Goal: Task Accomplishment & Management: Manage account settings

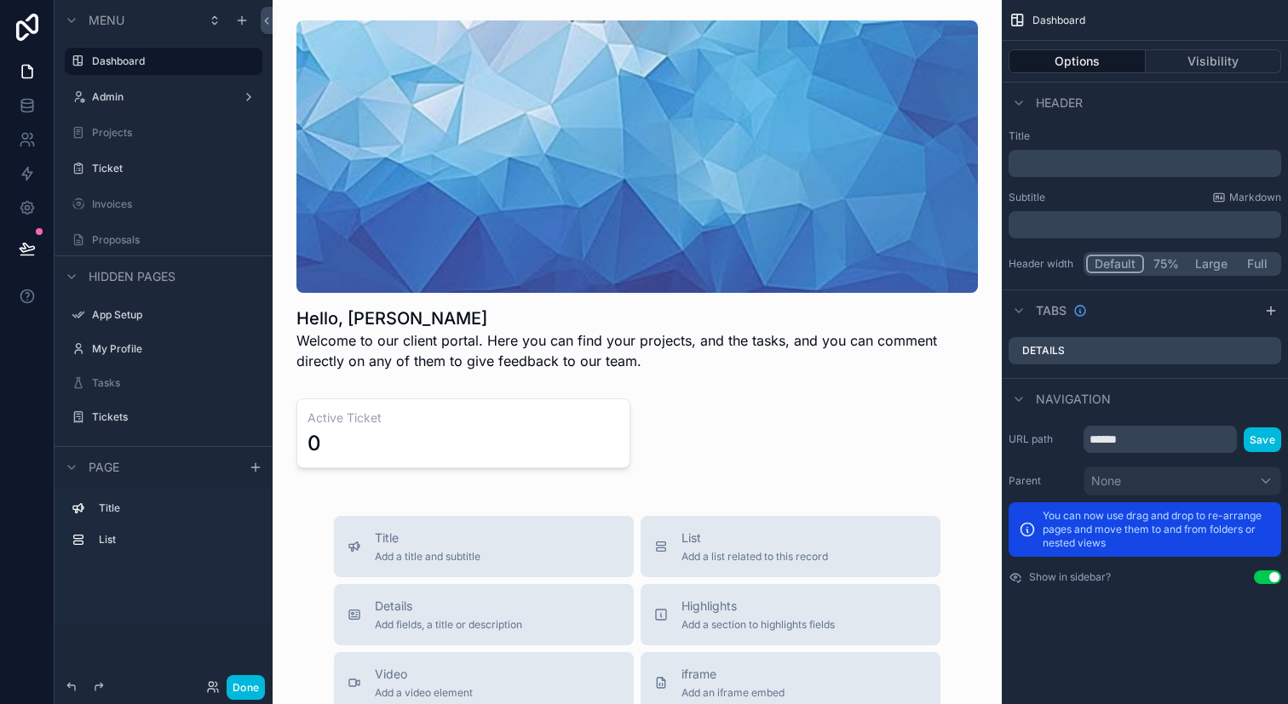
scroll to position [14, 0]
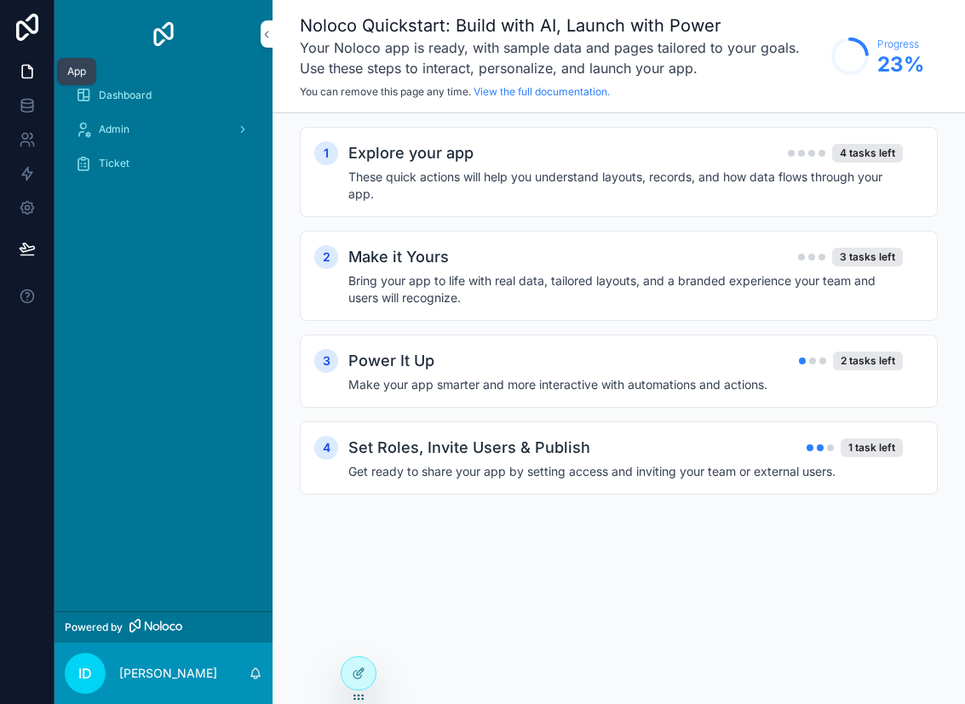
click at [32, 82] on link at bounding box center [27, 72] width 54 height 34
click at [350, 686] on div at bounding box center [359, 674] width 34 height 32
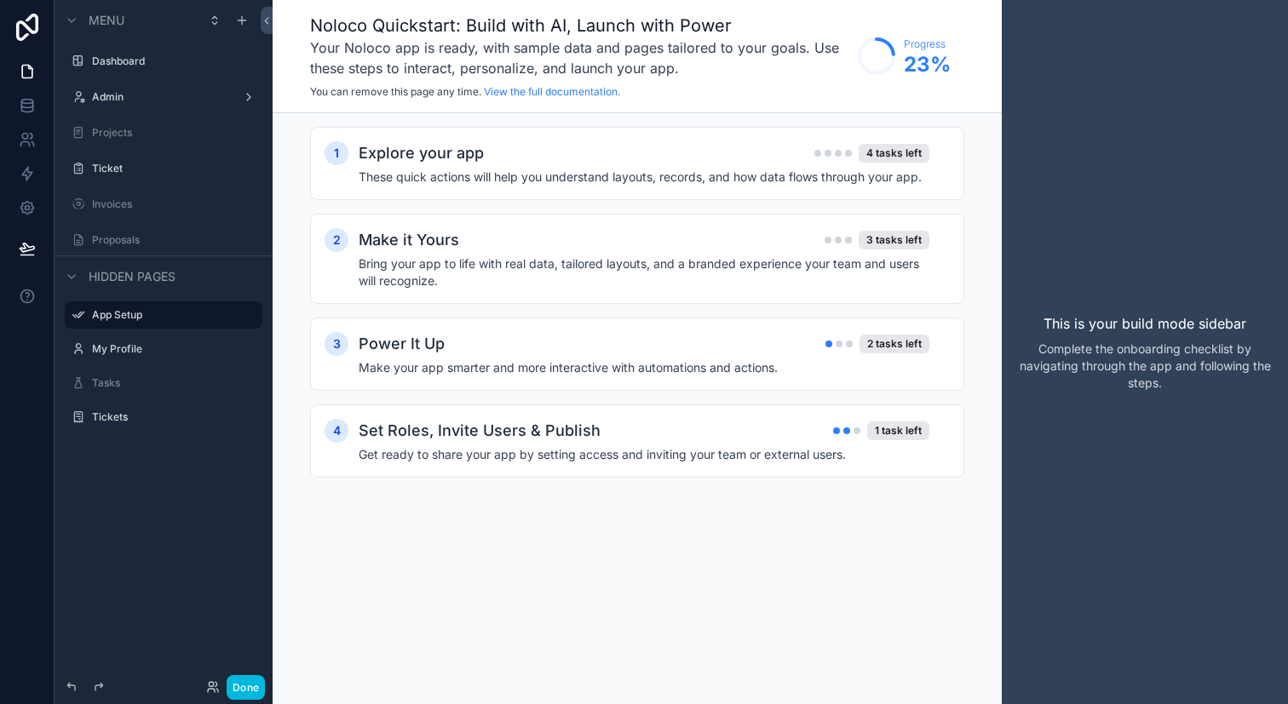
click at [240, 8] on div "Menu" at bounding box center [164, 20] width 218 height 41
click at [241, 26] on icon "scrollable content" at bounding box center [242, 21] width 14 height 14
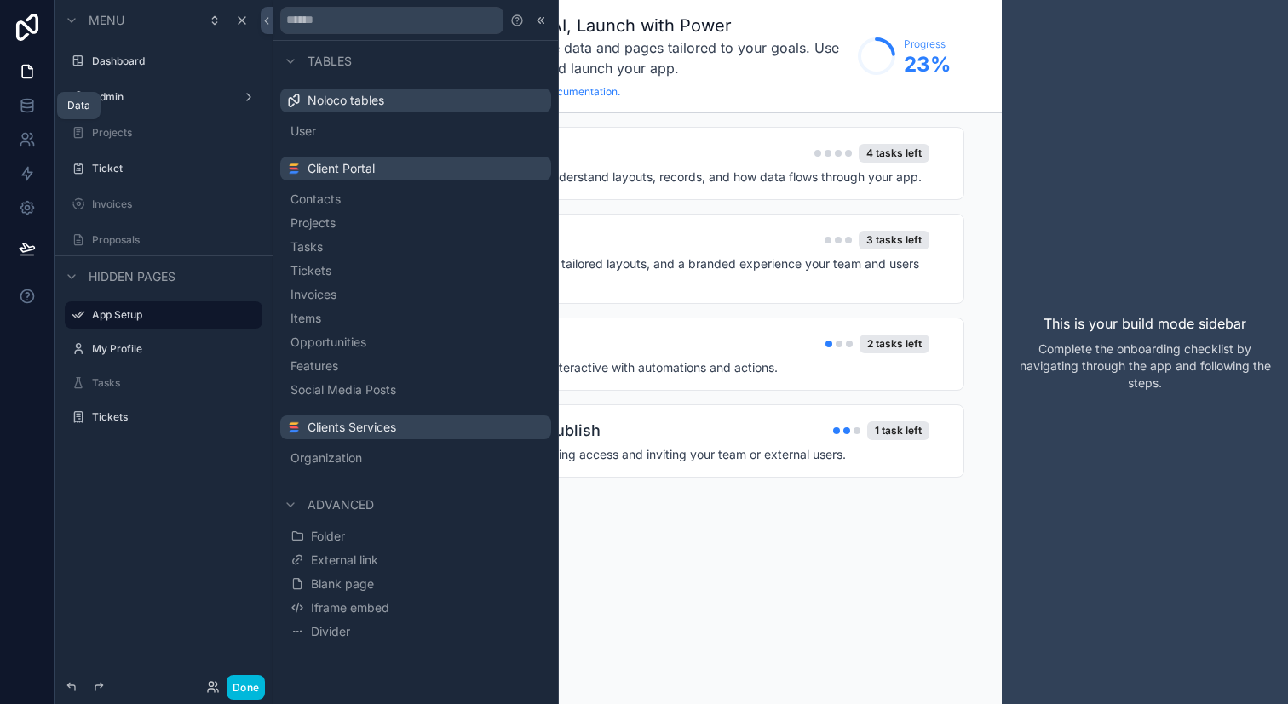
click at [32, 112] on icon at bounding box center [27, 105] width 17 height 17
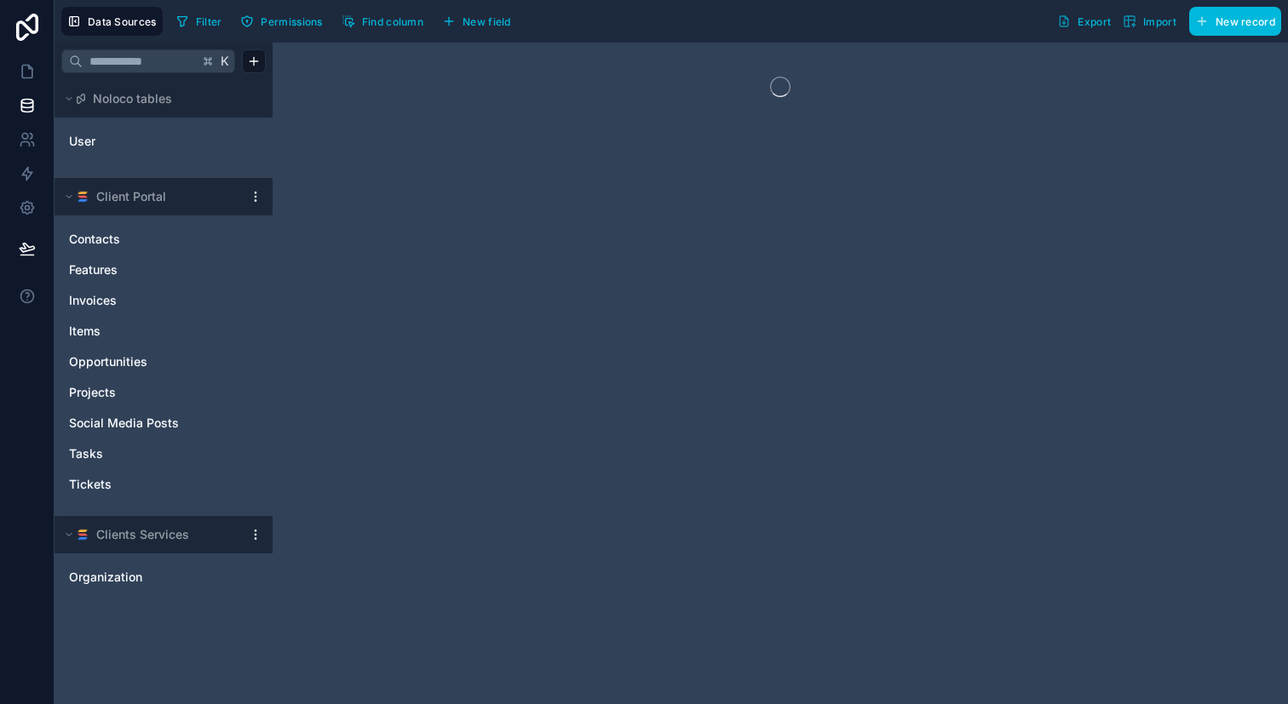
click at [255, 193] on html "Data Sources Filter Permissions Find column New field Export Import New record …" at bounding box center [644, 352] width 1288 height 704
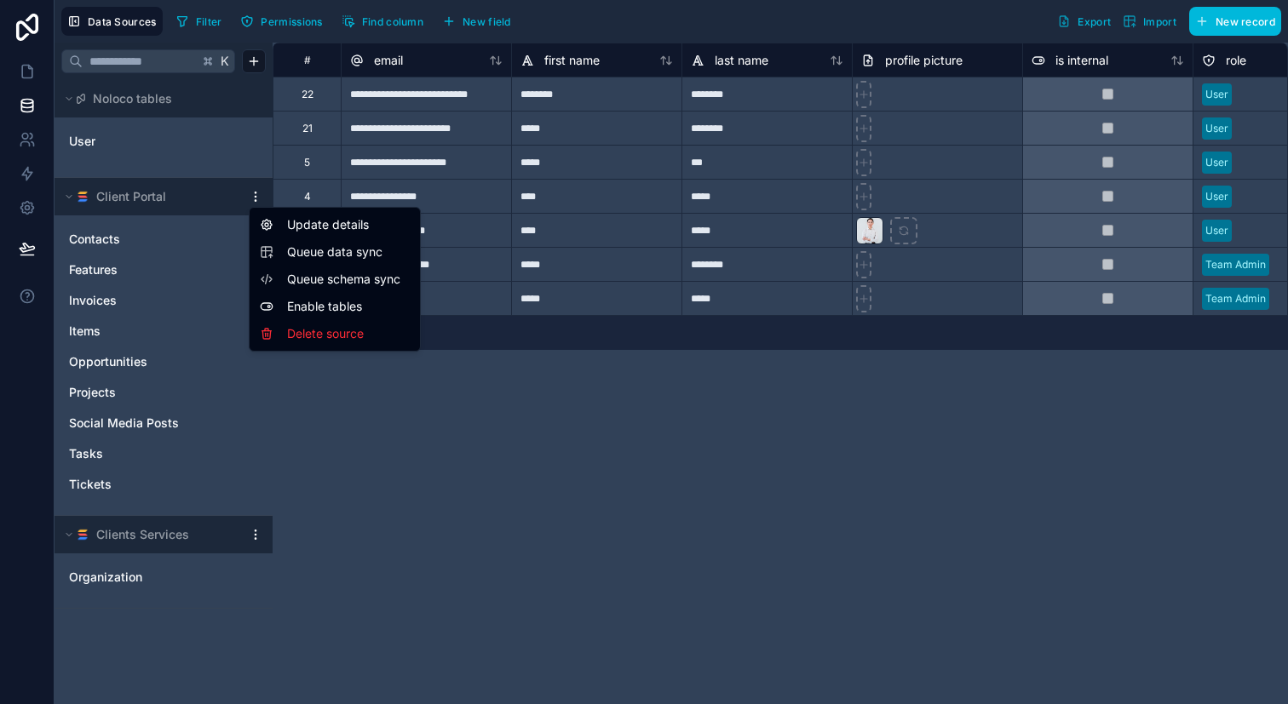
click at [329, 300] on div "Enable tables" at bounding box center [335, 306] width 164 height 27
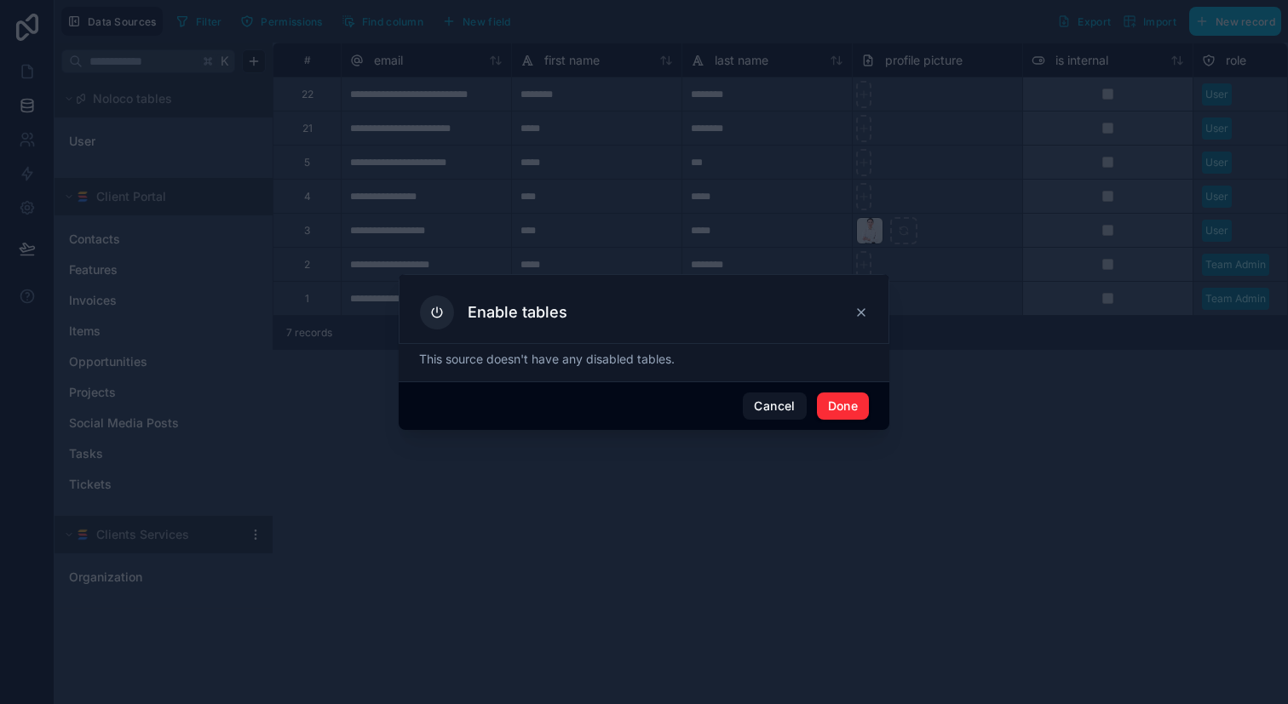
click at [791, 414] on button "Cancel" at bounding box center [774, 406] width 63 height 27
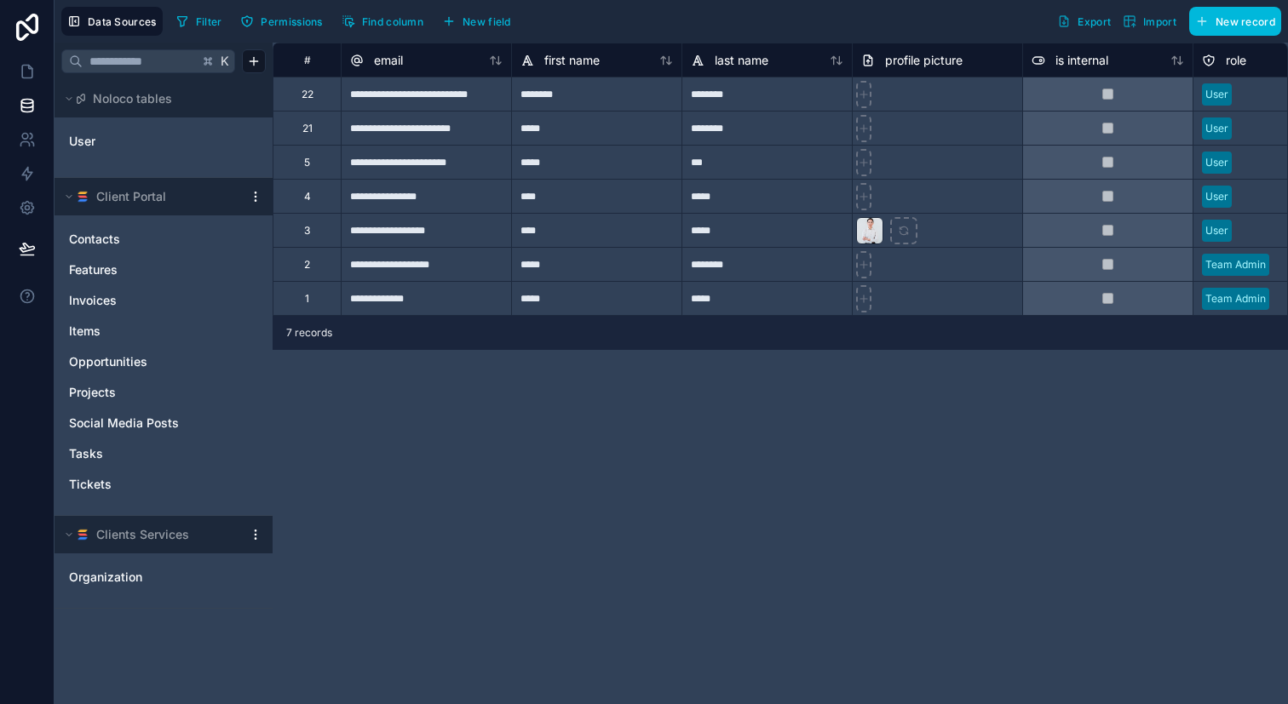
click at [258, 202] on html "**********" at bounding box center [644, 352] width 1288 height 704
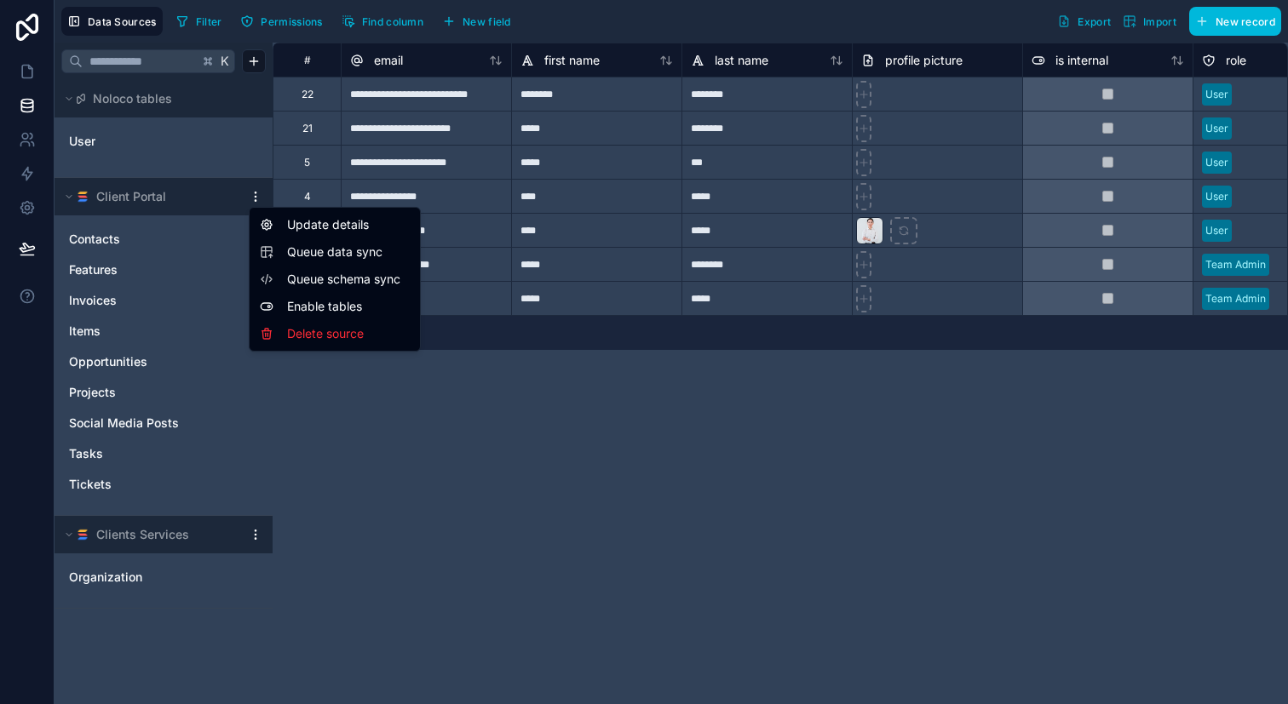
click at [313, 256] on span "Queue data sync" at bounding box center [348, 252] width 123 height 17
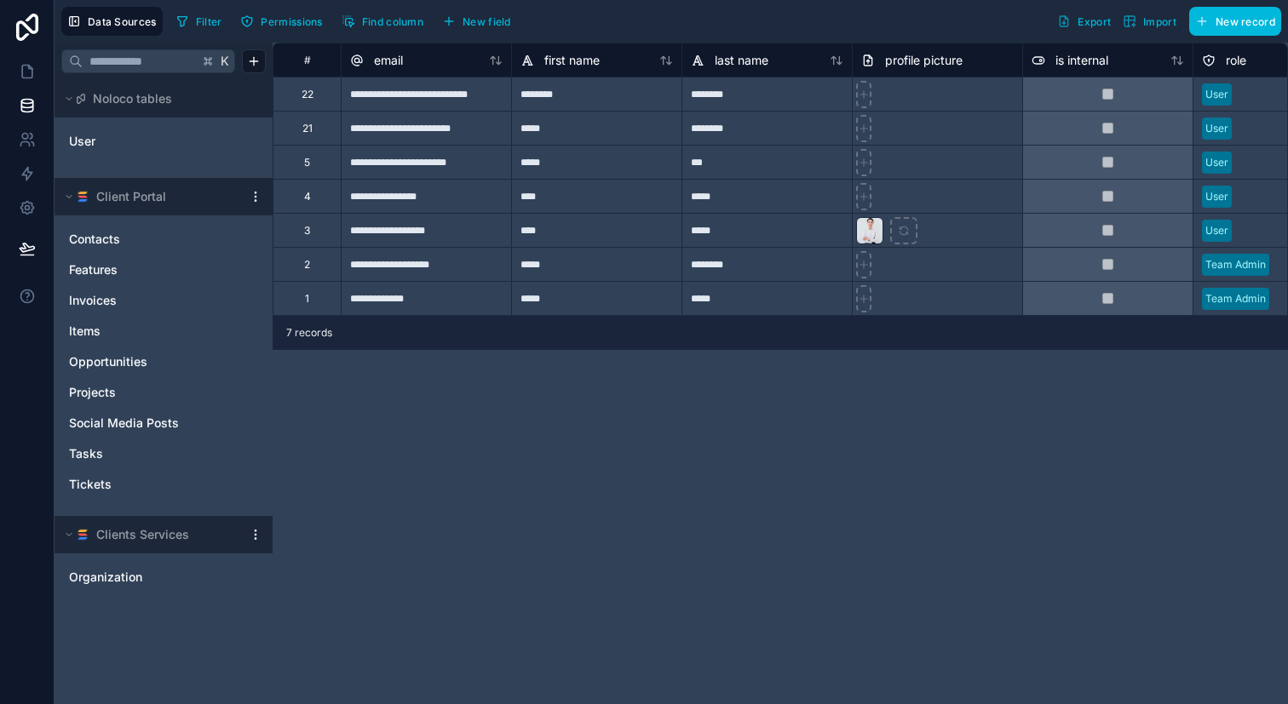
click at [175, 427] on span "Social Media Posts" at bounding box center [124, 423] width 110 height 17
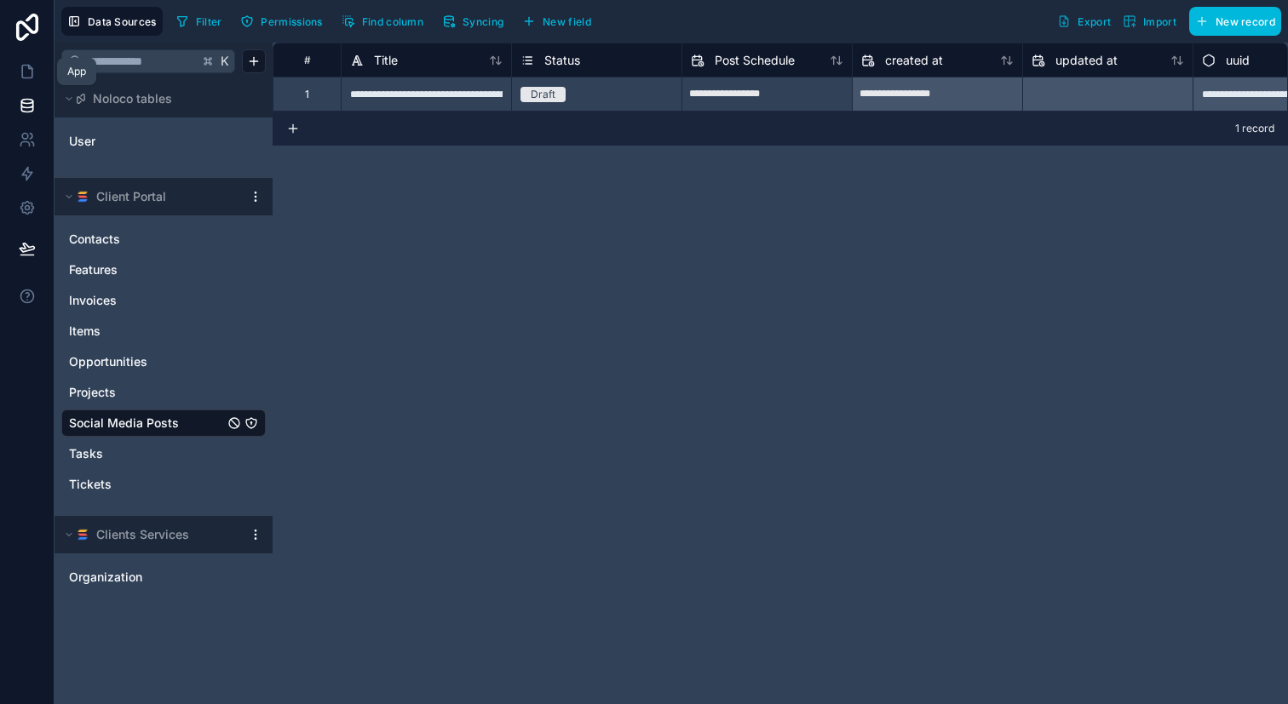
click at [40, 67] on link at bounding box center [27, 72] width 54 height 34
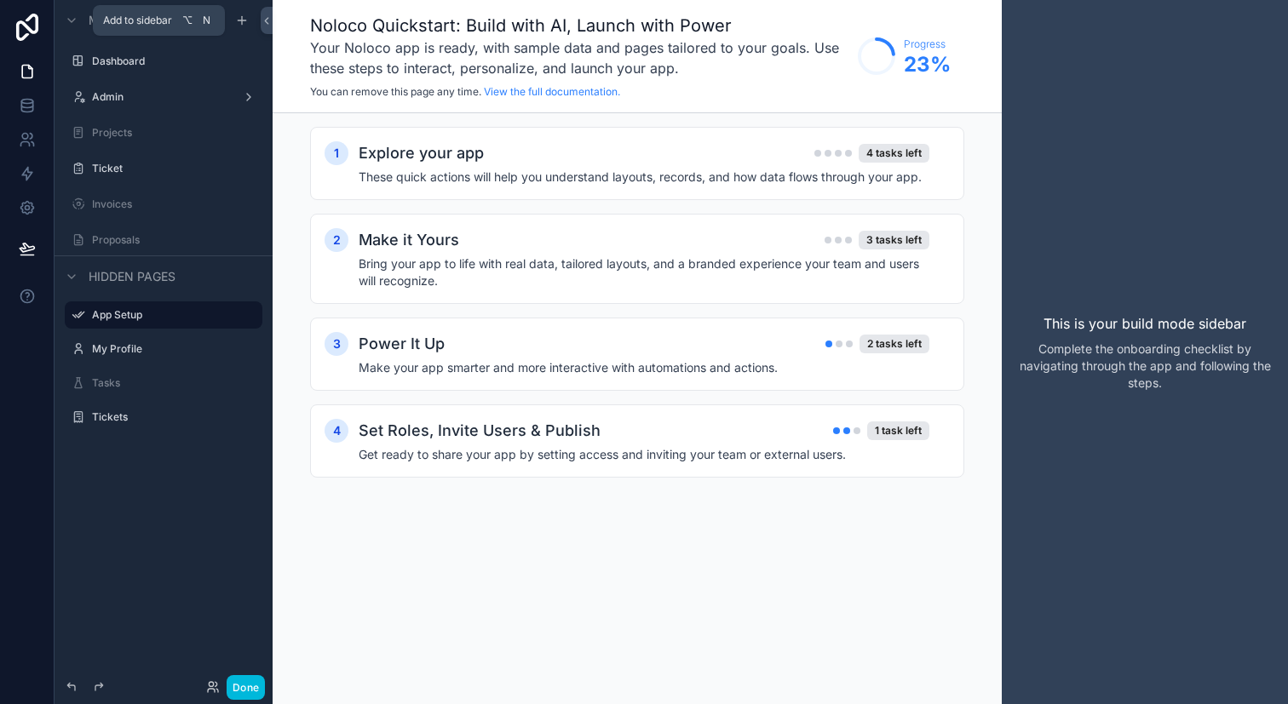
click at [239, 23] on icon "scrollable content" at bounding box center [242, 21] width 14 height 14
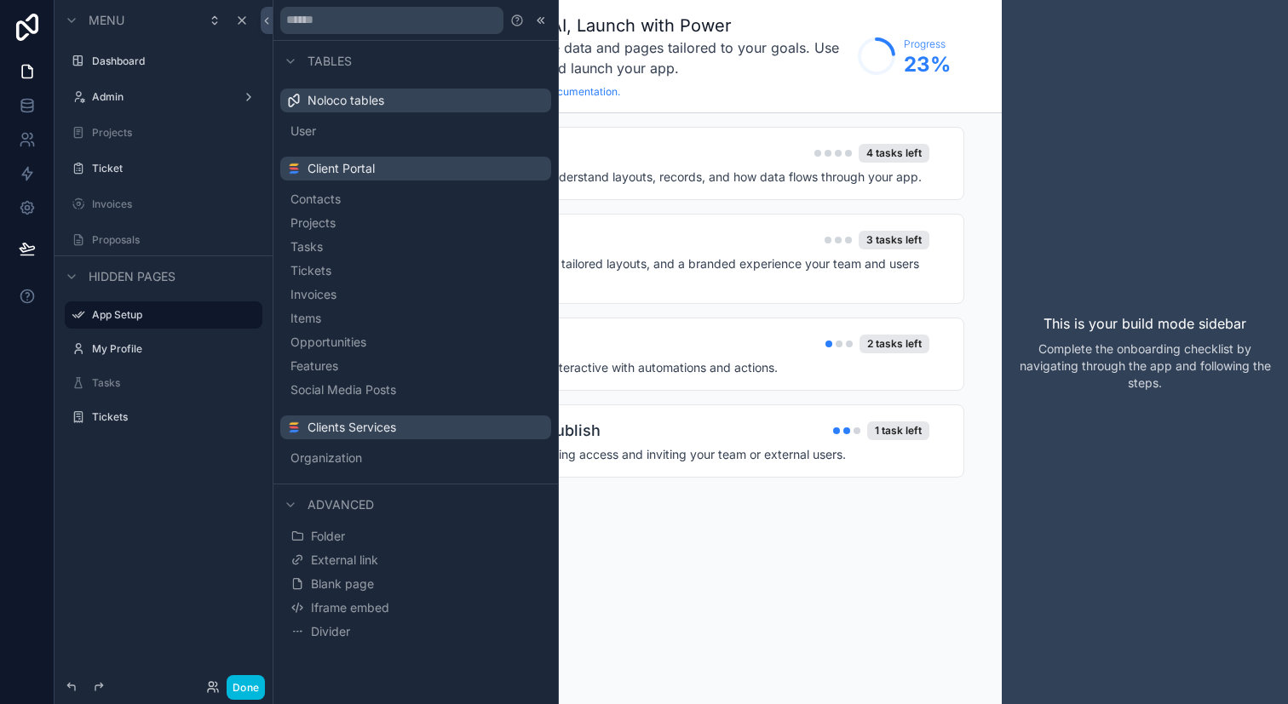
click at [455, 396] on button "Social Media Posts" at bounding box center [415, 390] width 257 height 24
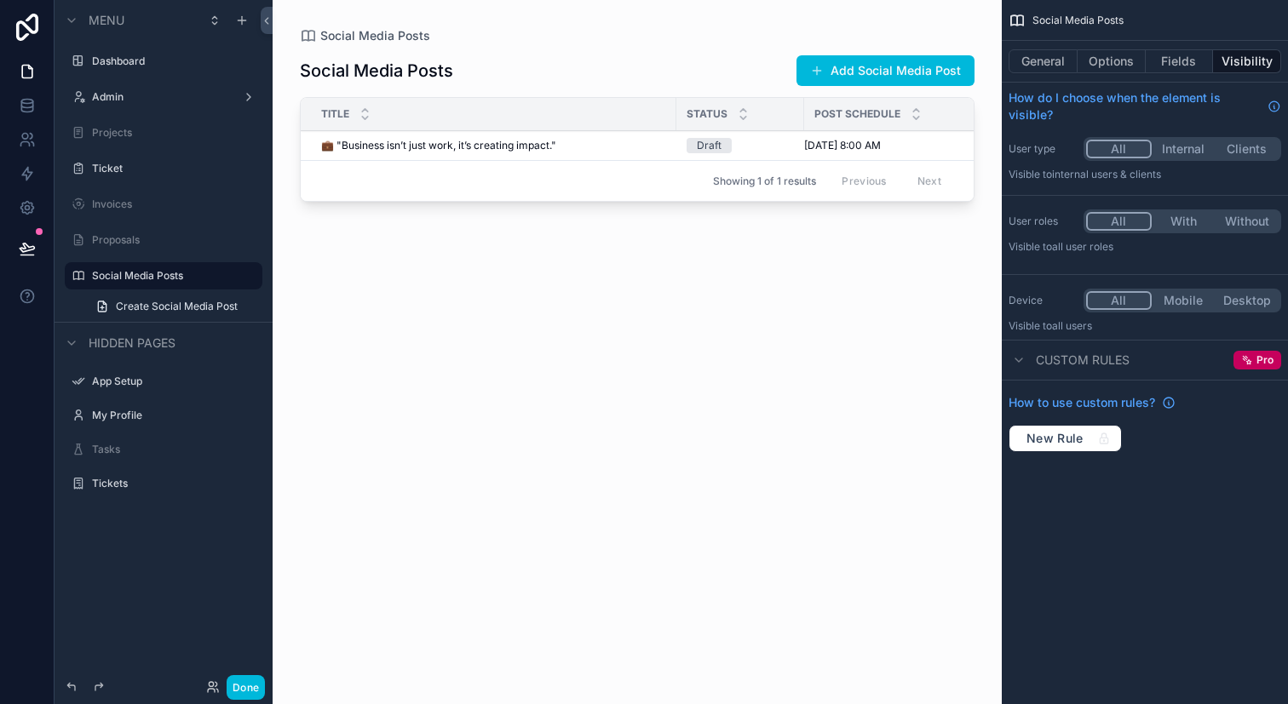
click at [1016, 52] on button "General" at bounding box center [1042, 61] width 69 height 24
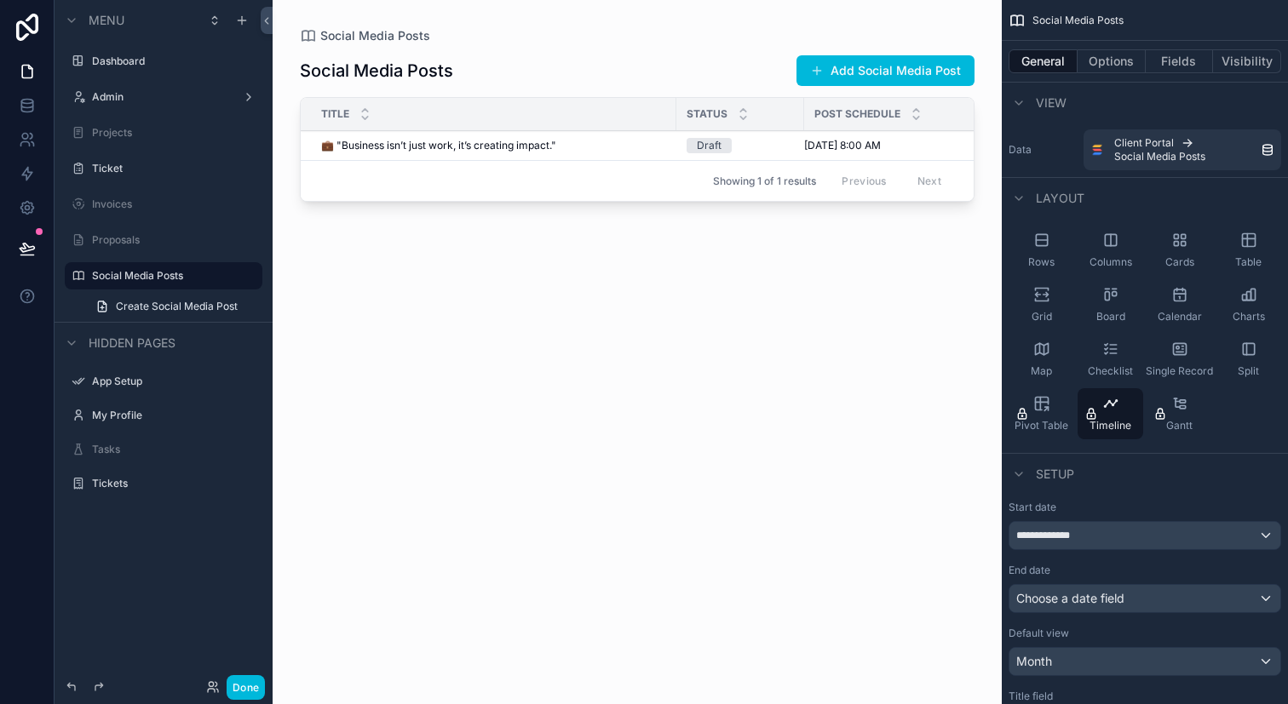
click at [1189, 302] on div "Calendar" at bounding box center [1179, 304] width 66 height 51
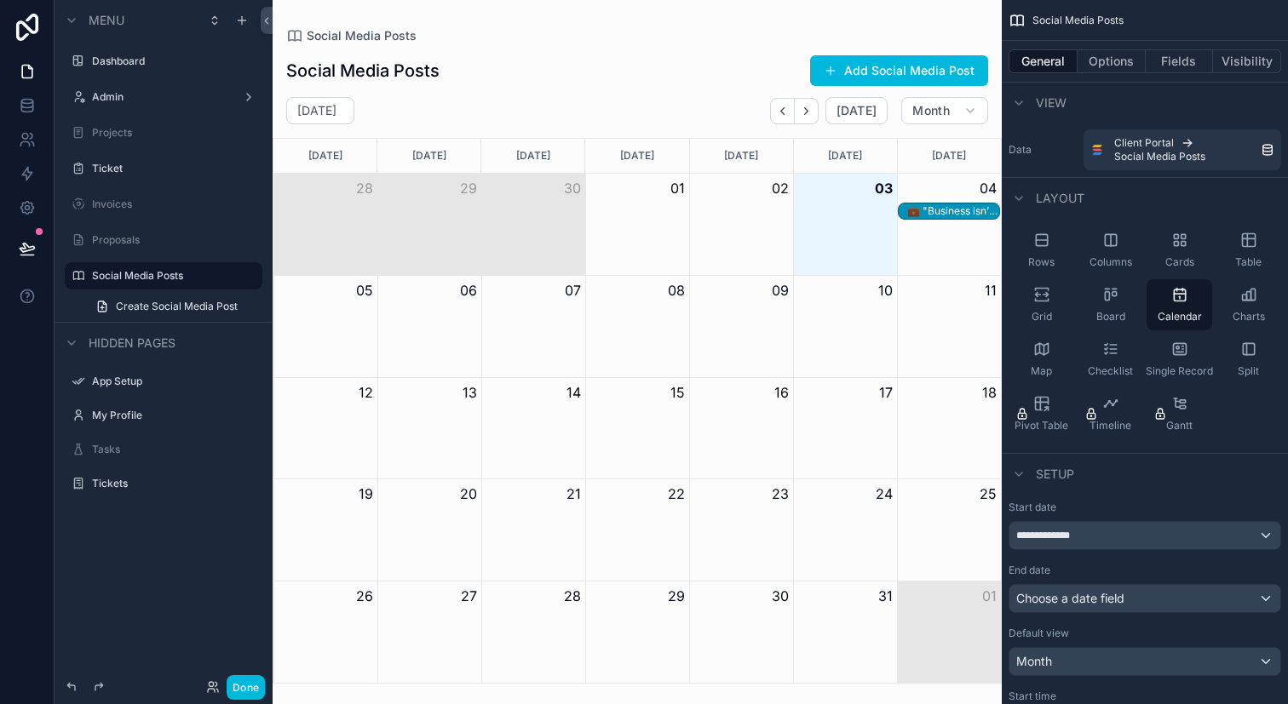
click at [342, 330] on div "scrollable content" at bounding box center [637, 352] width 729 height 704
click at [342, 330] on div "Month View" at bounding box center [325, 326] width 104 height 101
click at [1139, 62] on button "Options" at bounding box center [1111, 61] width 68 height 24
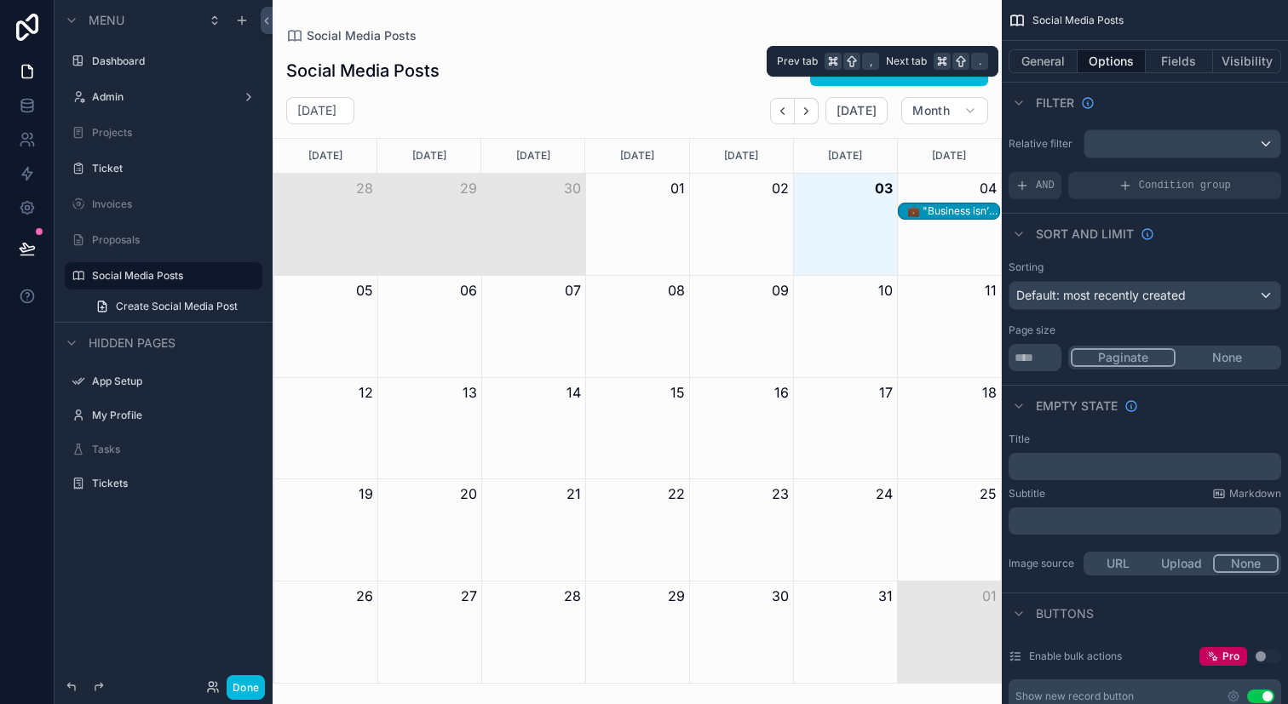
click at [1066, 63] on button "General" at bounding box center [1042, 61] width 69 height 24
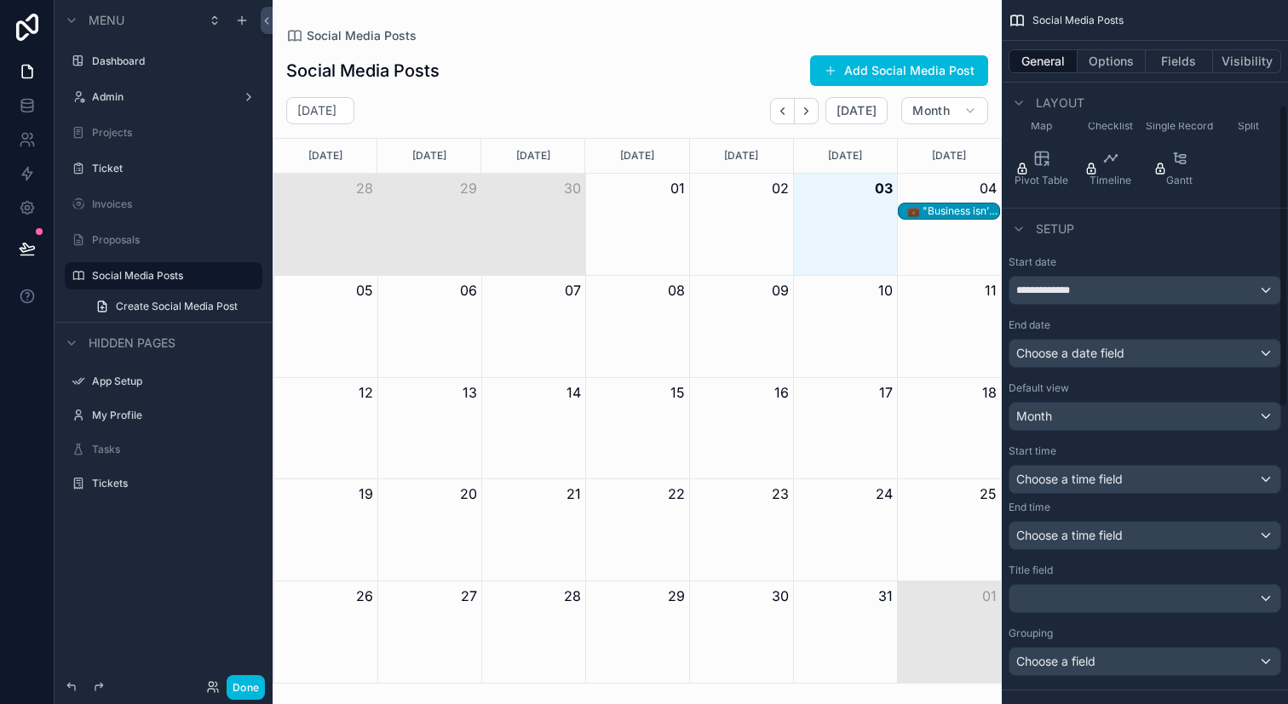
scroll to position [247, 0]
click at [1158, 488] on div "Choose a time field" at bounding box center [1144, 477] width 271 height 27
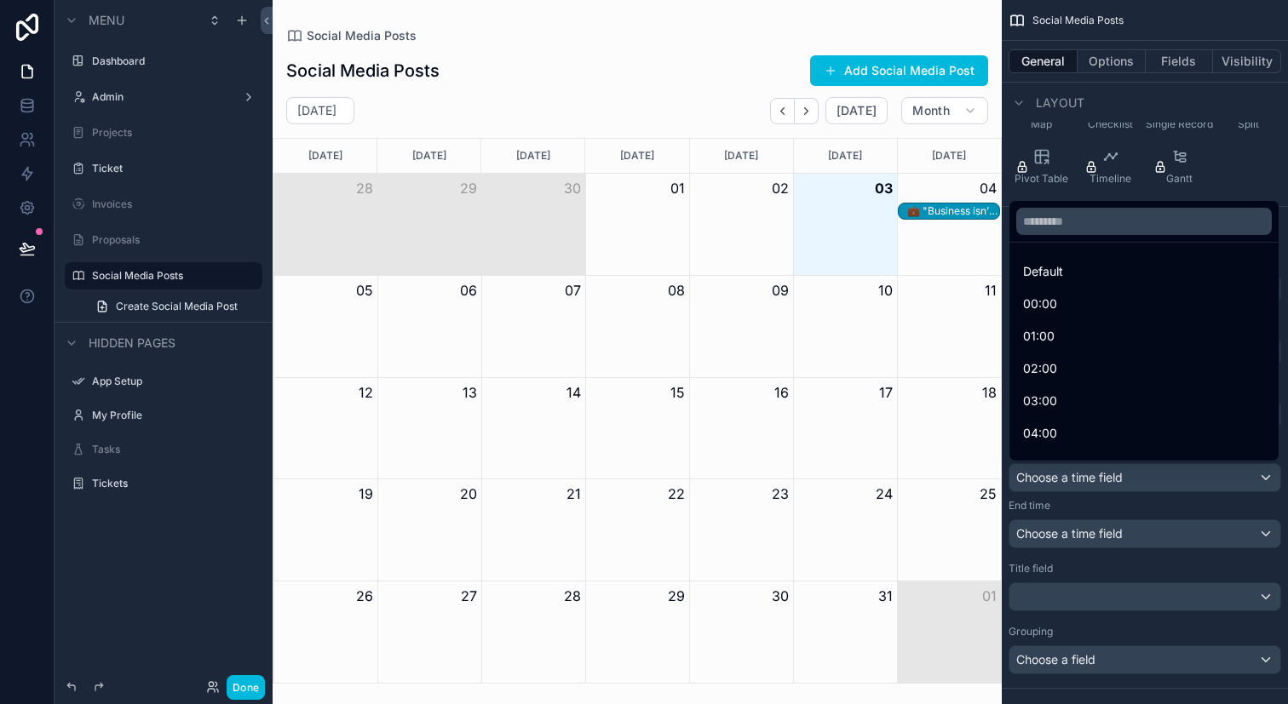
click at [1158, 486] on div "scrollable content" at bounding box center [644, 352] width 1288 height 704
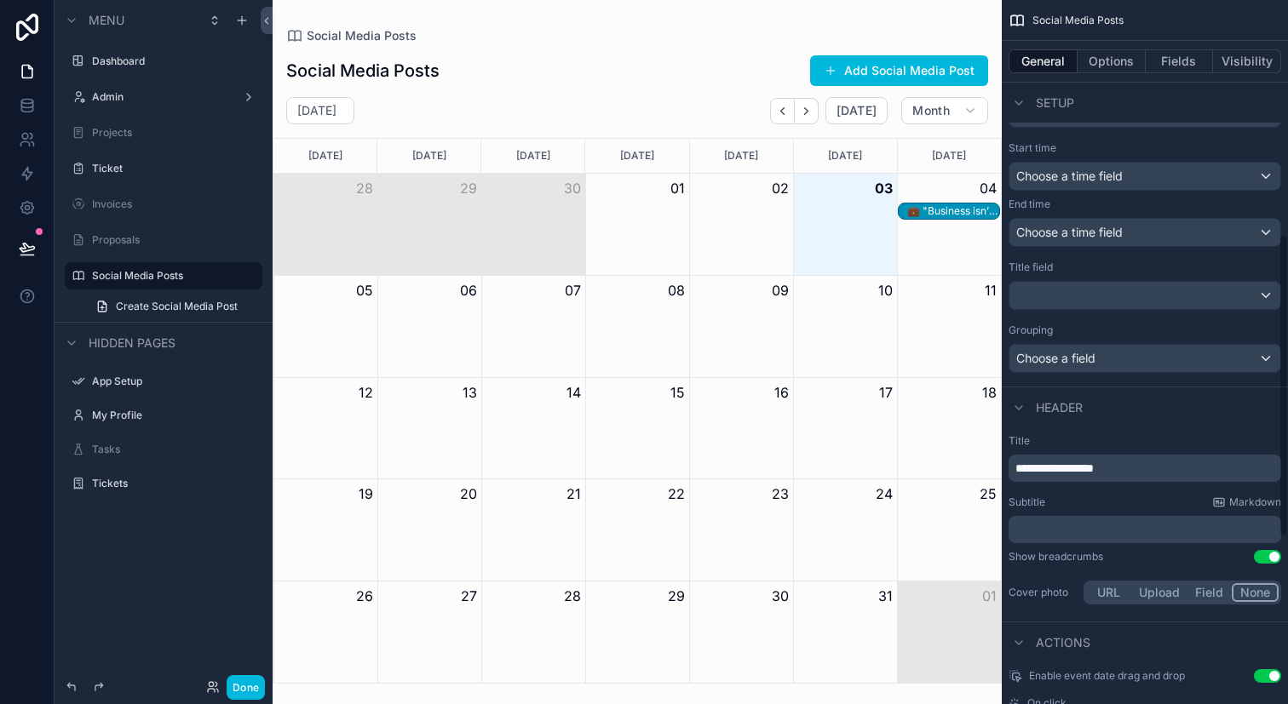
scroll to position [555, 0]
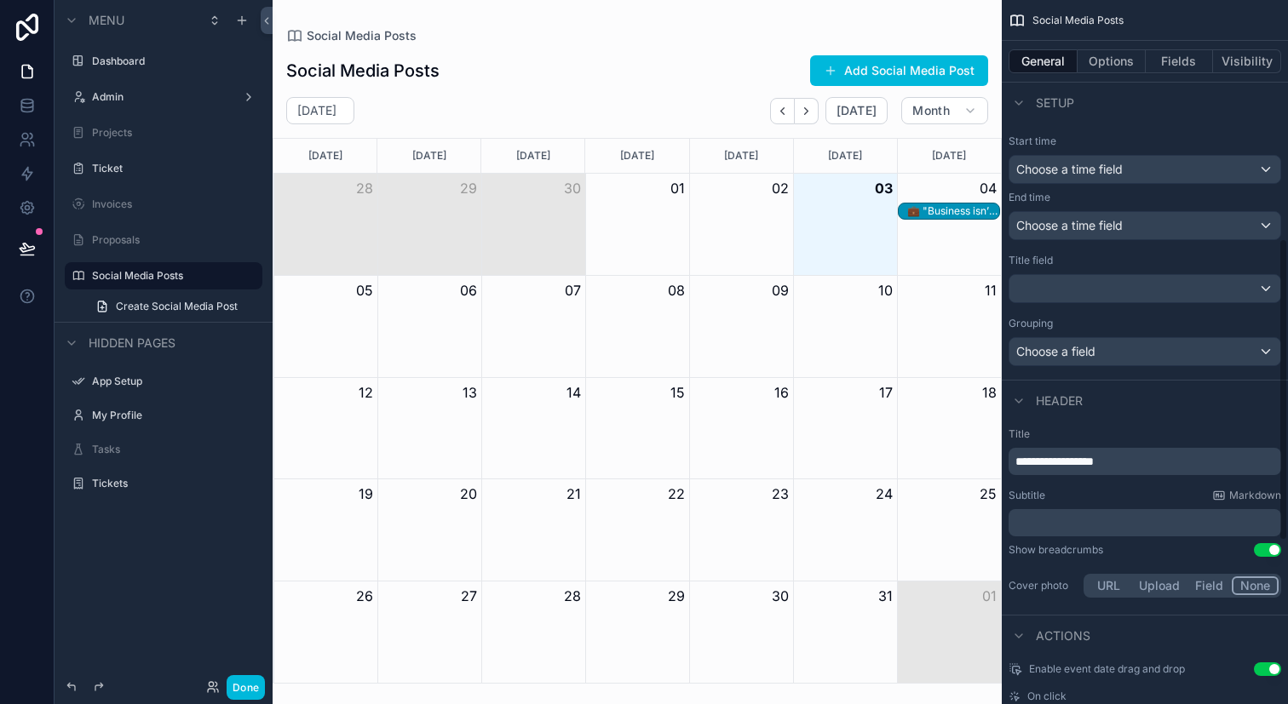
click at [1152, 468] on p "**********" at bounding box center [1146, 461] width 262 height 17
click at [646, 63] on div "Social Media Posts Add Social Media Post" at bounding box center [637, 71] width 702 height 32
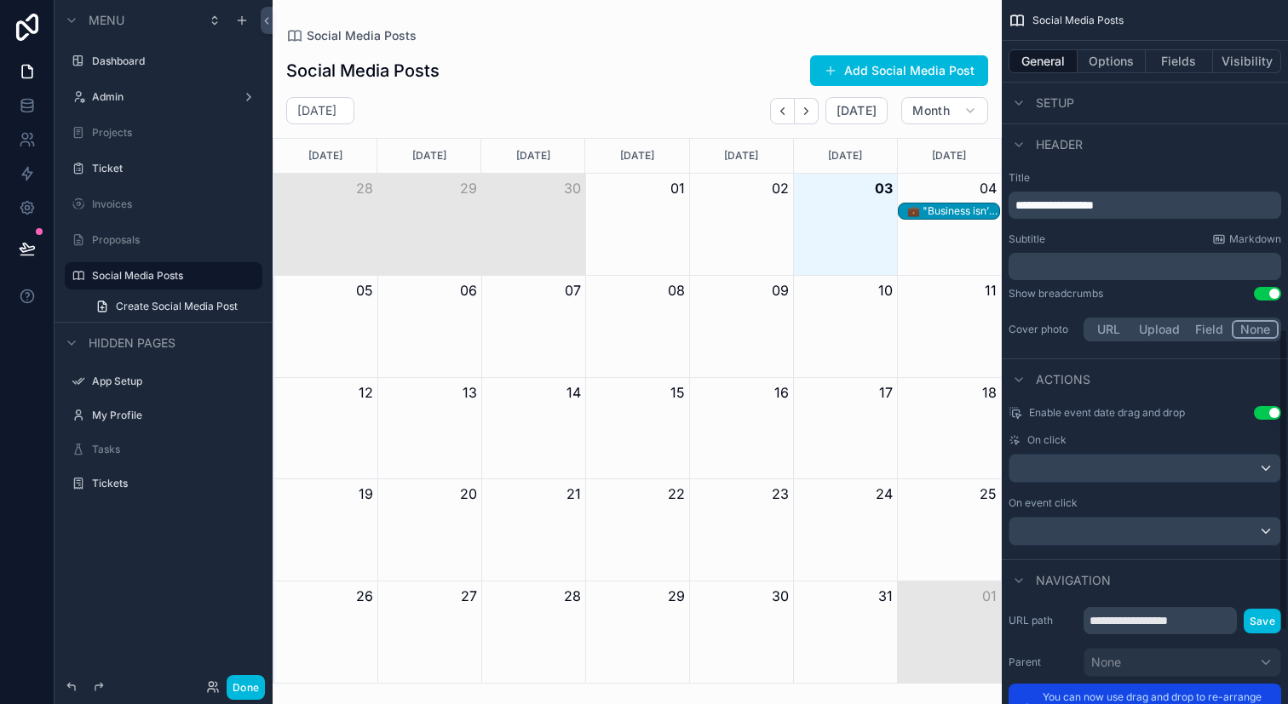
scroll to position [854, 0]
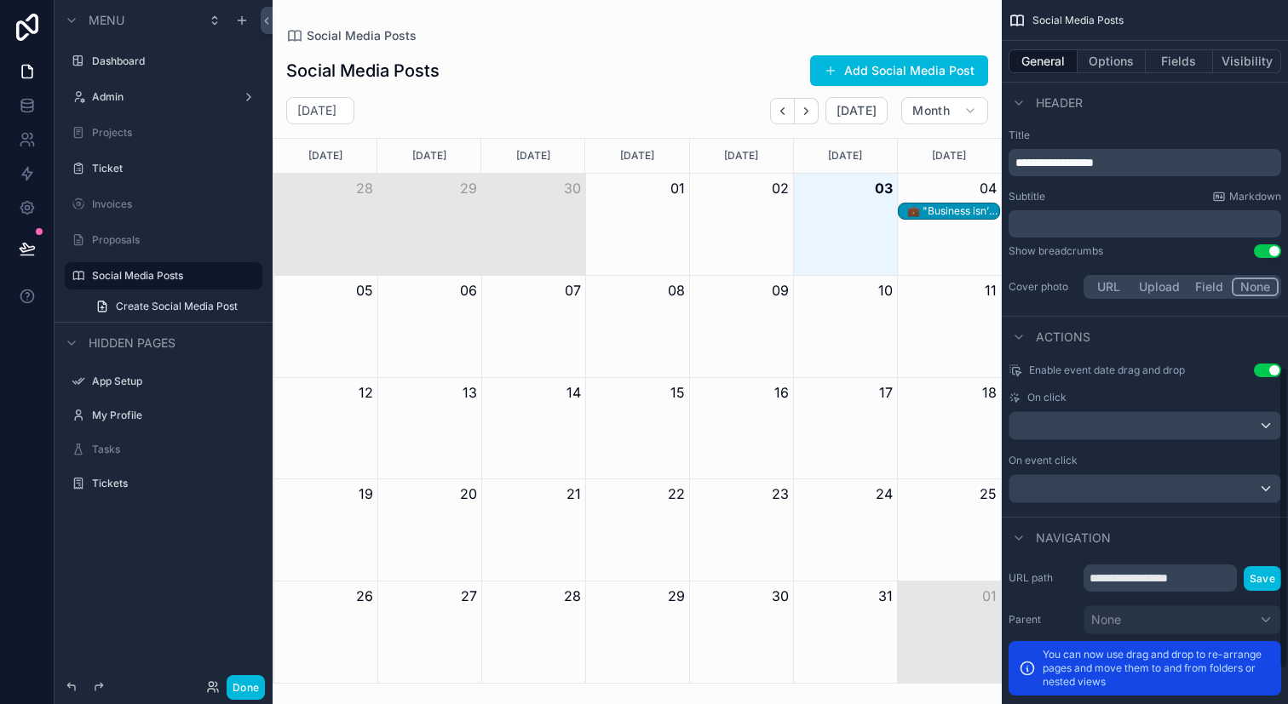
click at [904, 71] on button "Add Social Media Post" at bounding box center [899, 70] width 178 height 31
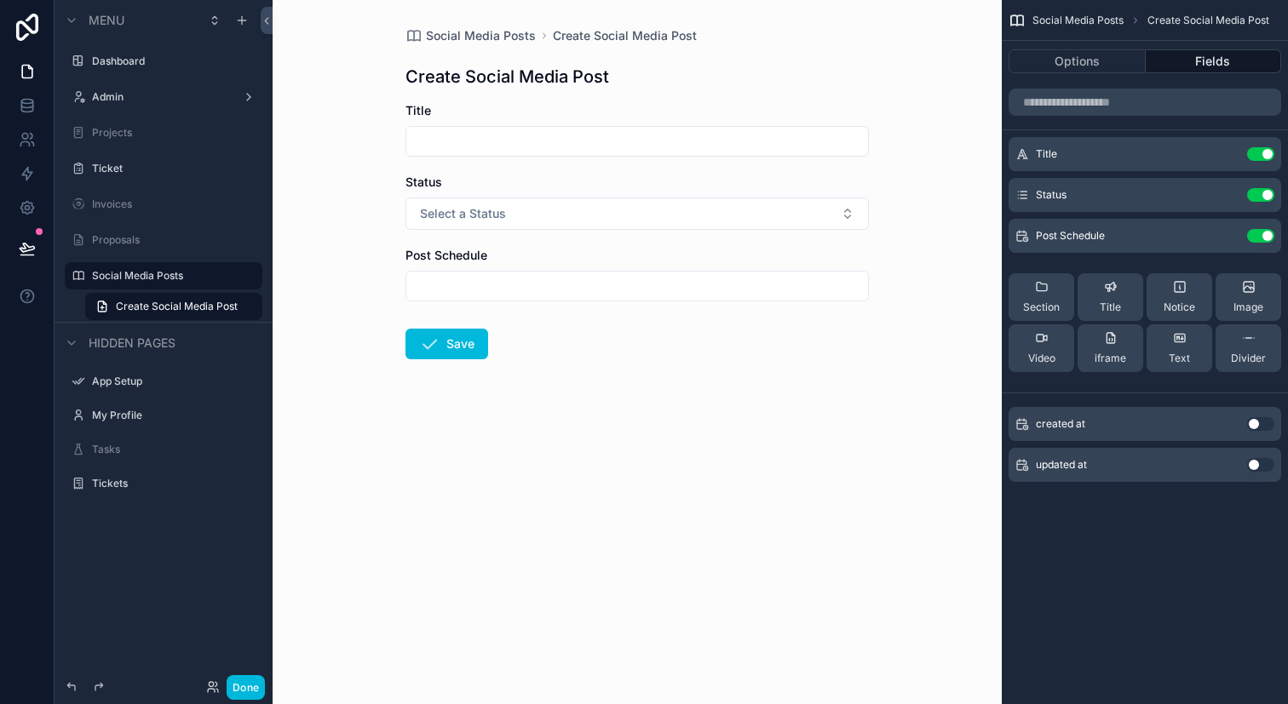
click at [791, 293] on input "scrollable content" at bounding box center [637, 286] width 462 height 24
click at [869, 297] on div "Social Media Posts Create Social Media Post Create Social Media Post Title Stat…" at bounding box center [637, 234] width 491 height 468
click at [182, 288] on div "Social Media Posts" at bounding box center [163, 275] width 191 height 27
click at [173, 272] on label "Social Media Posts" at bounding box center [172, 276] width 160 height 14
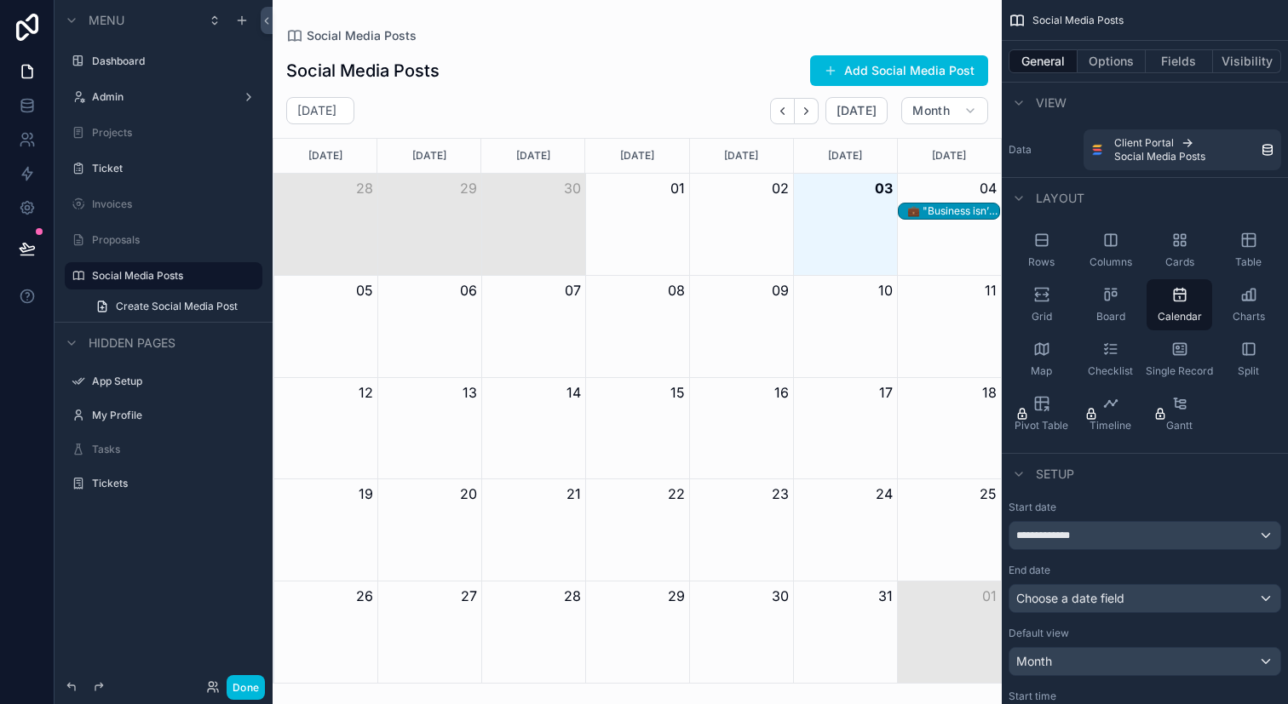
click at [824, 326] on div "Month View" at bounding box center [845, 326] width 104 height 101
click at [951, 244] on div "Month View" at bounding box center [949, 224] width 104 height 101
click at [955, 213] on div "💼 "Business isn’t just work, it’s creating impact."" at bounding box center [953, 211] width 92 height 14
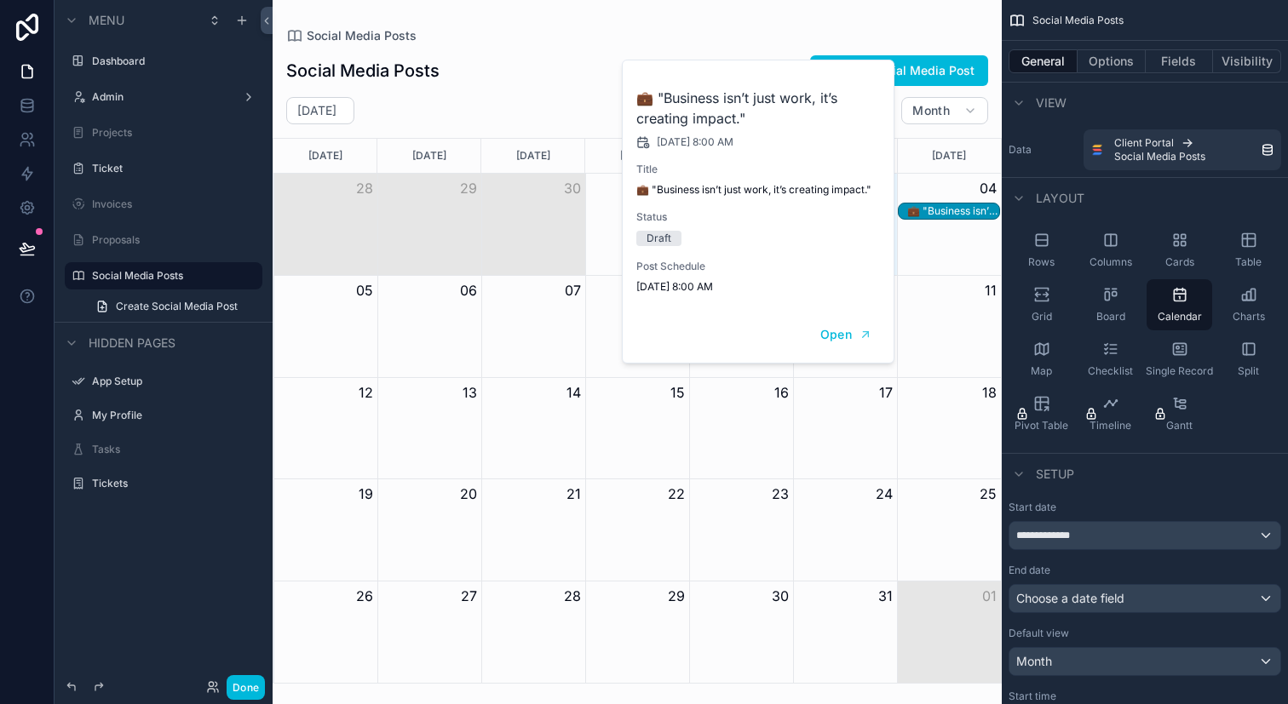
click at [848, 331] on span "Open" at bounding box center [836, 334] width 32 height 15
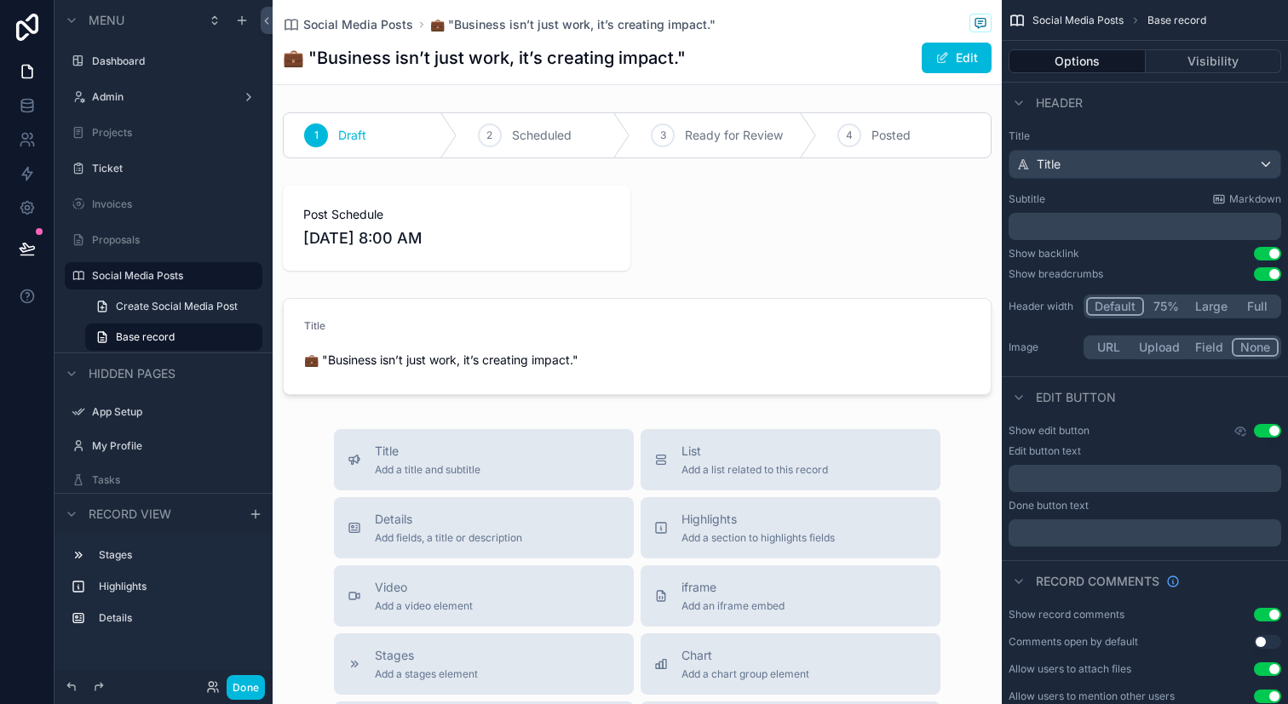
click at [777, 376] on div "scrollable content" at bounding box center [637, 346] width 729 height 111
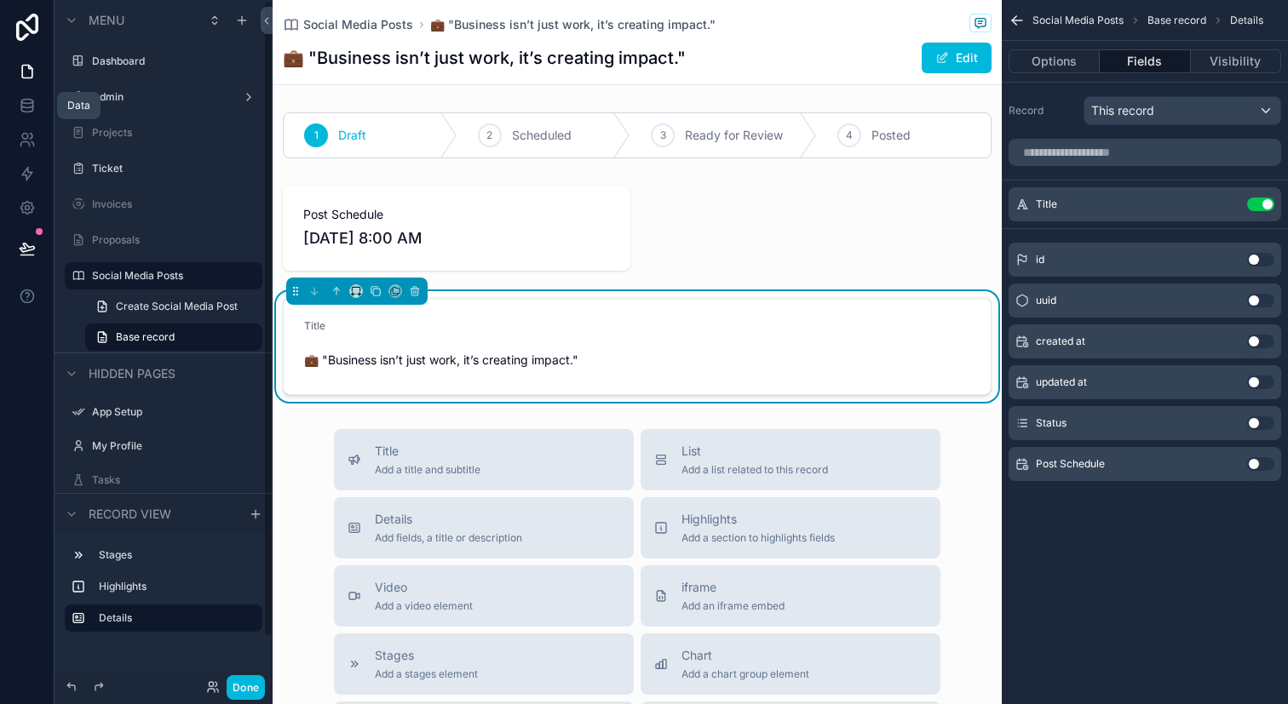
click at [10, 112] on link at bounding box center [27, 106] width 54 height 34
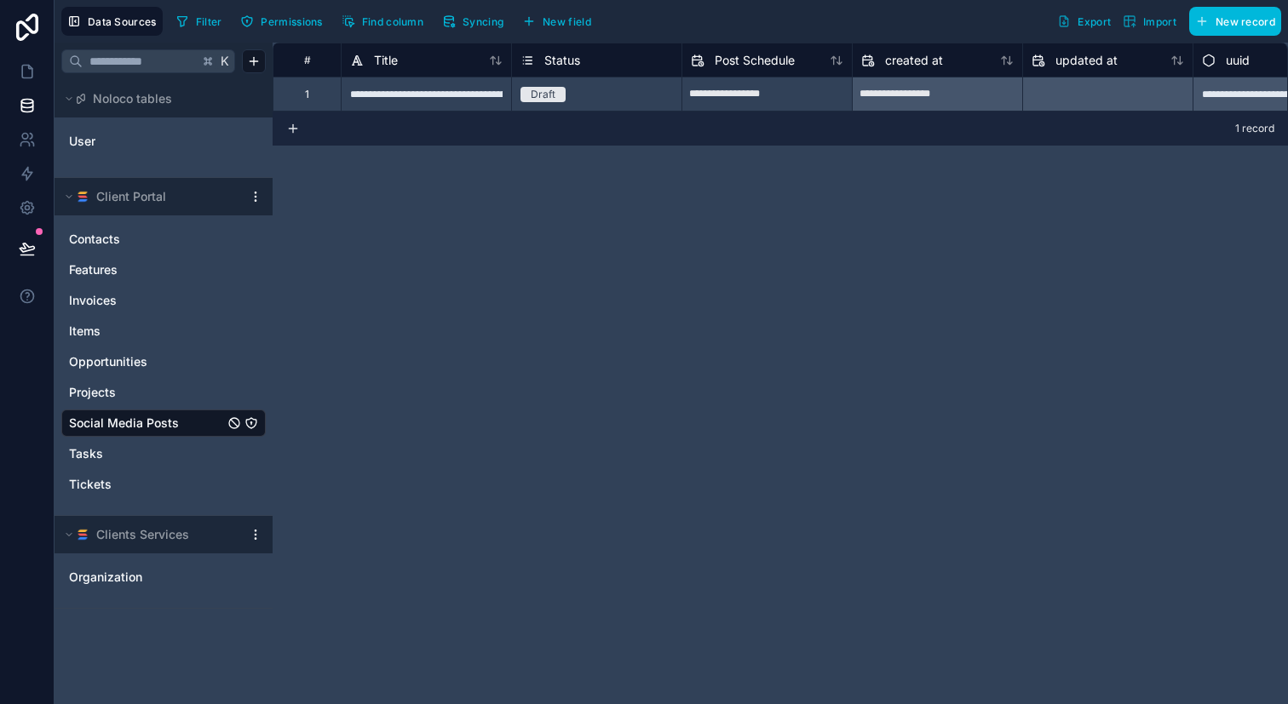
click at [477, 21] on span "Syncing" at bounding box center [483, 21] width 41 height 13
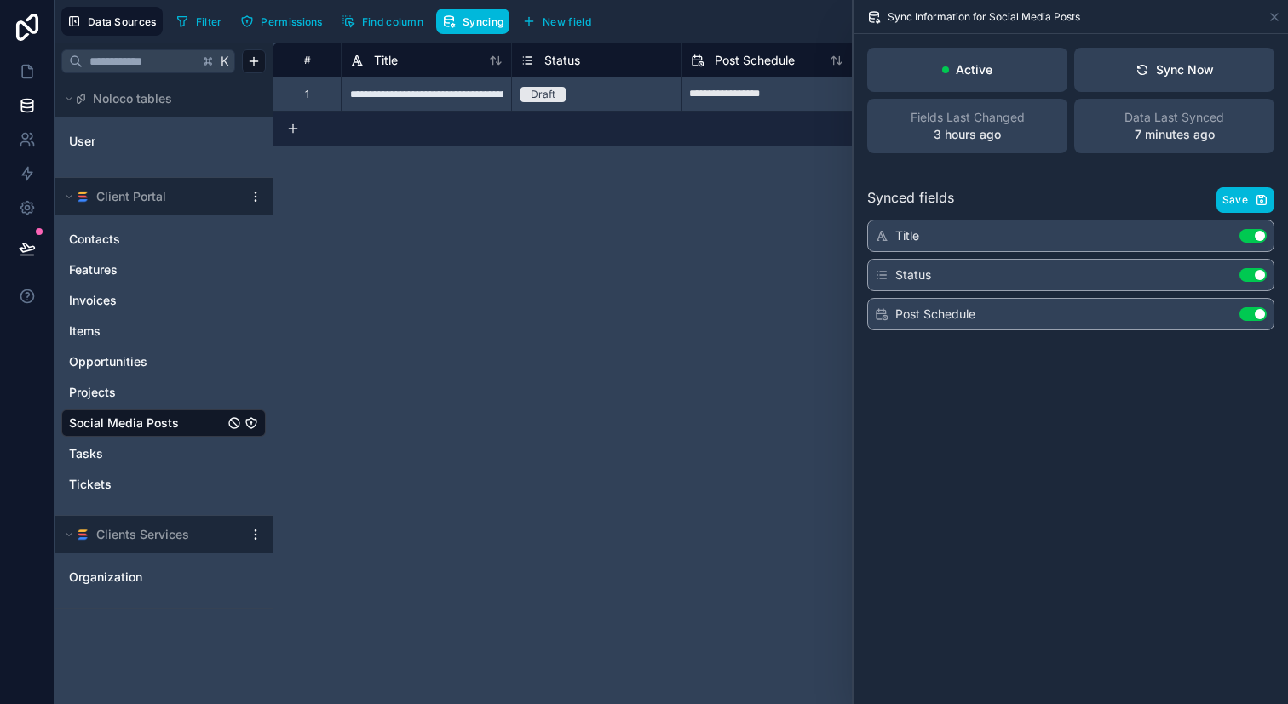
click at [250, 204] on div "Client Portal" at bounding box center [164, 196] width 218 height 37
click at [256, 200] on html "**********" at bounding box center [644, 352] width 1288 height 704
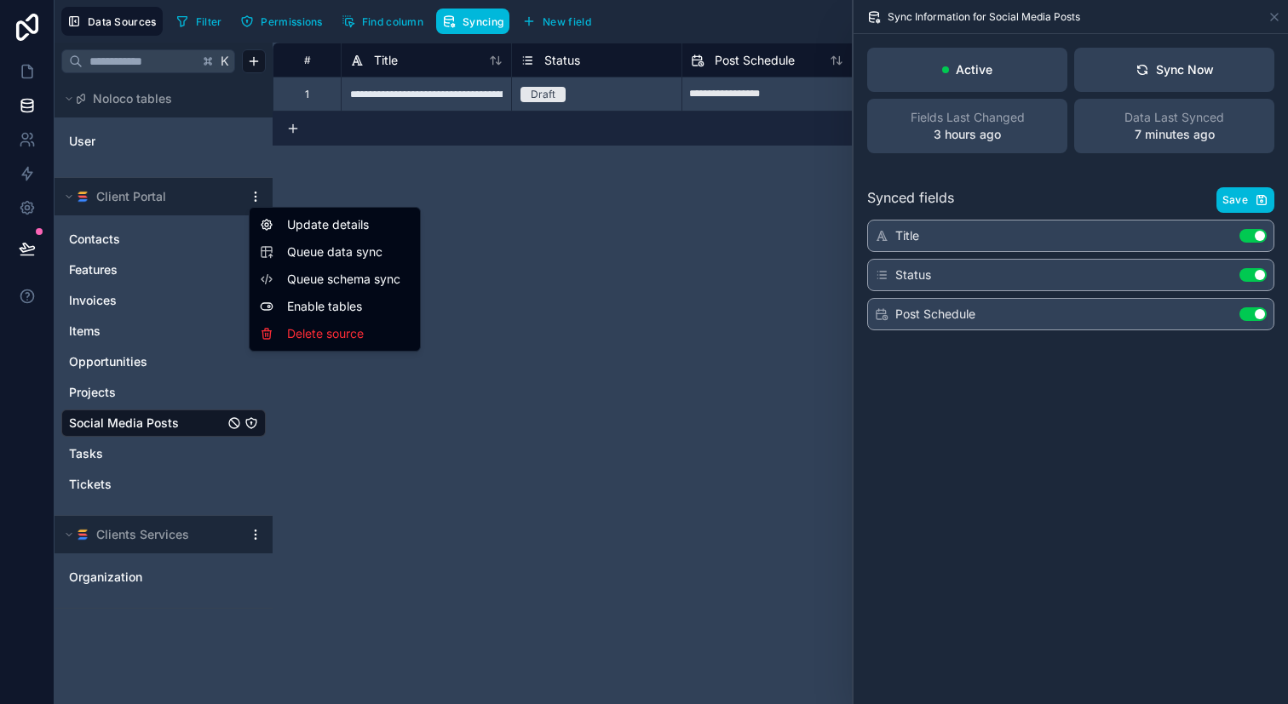
click at [349, 286] on span "Queue schema sync" at bounding box center [348, 279] width 123 height 17
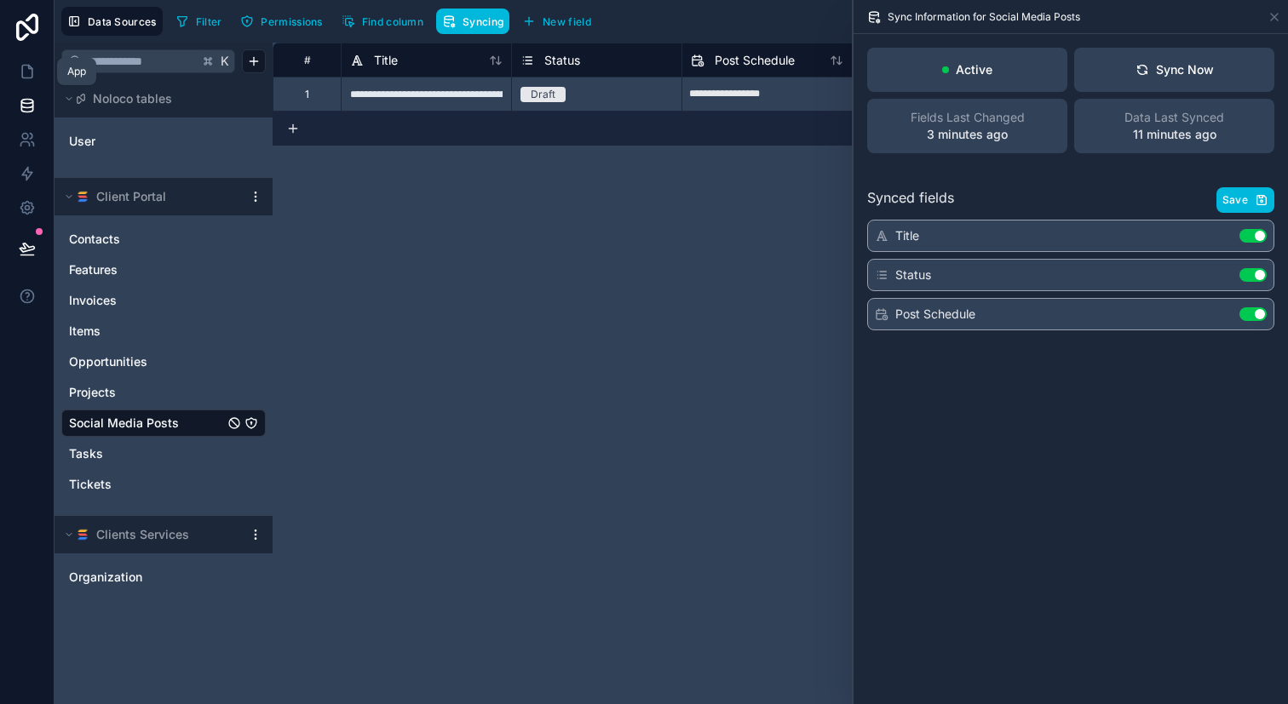
click at [14, 78] on link at bounding box center [27, 72] width 54 height 34
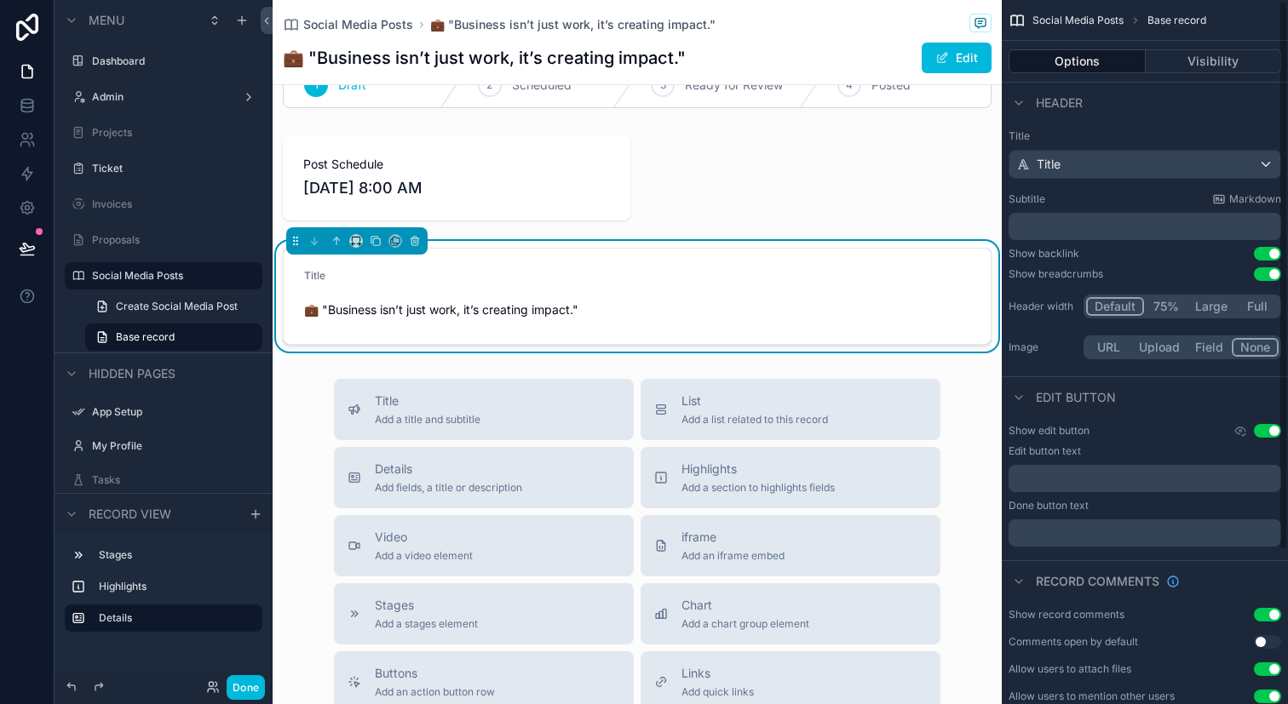
click at [1191, 59] on button "Visibility" at bounding box center [1214, 61] width 136 height 24
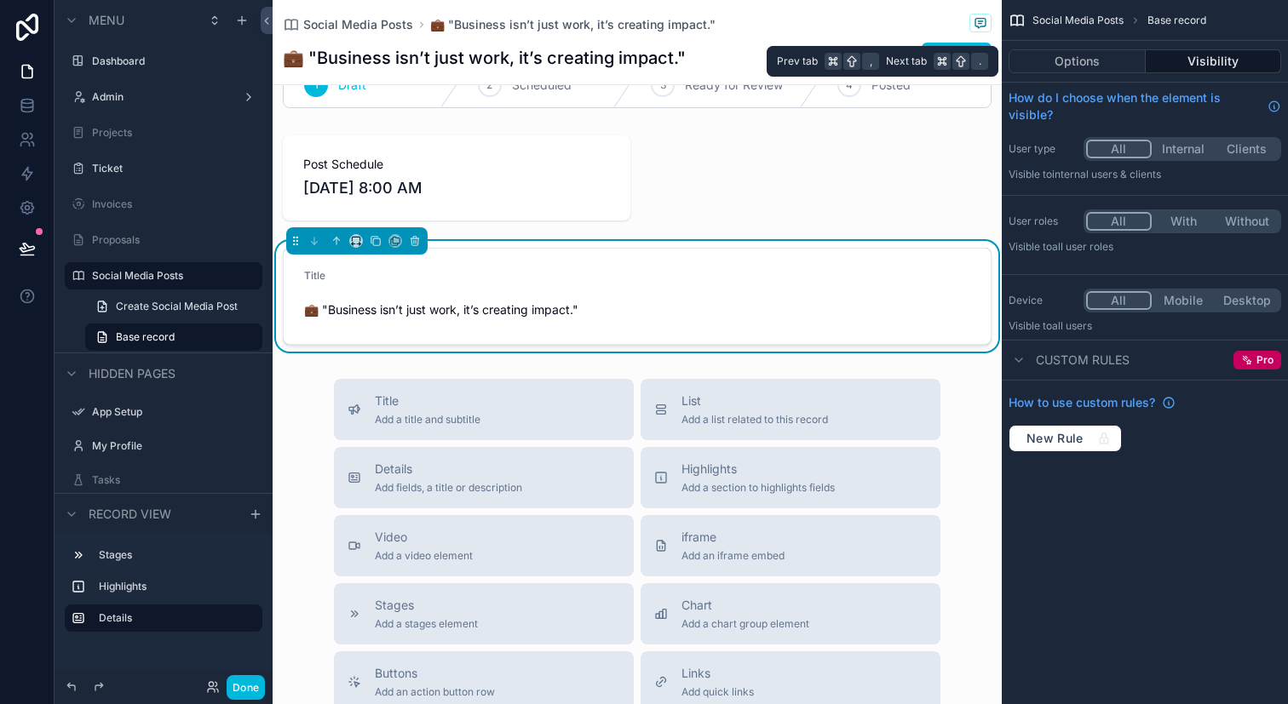
click at [1123, 58] on button "Options" at bounding box center [1076, 61] width 137 height 24
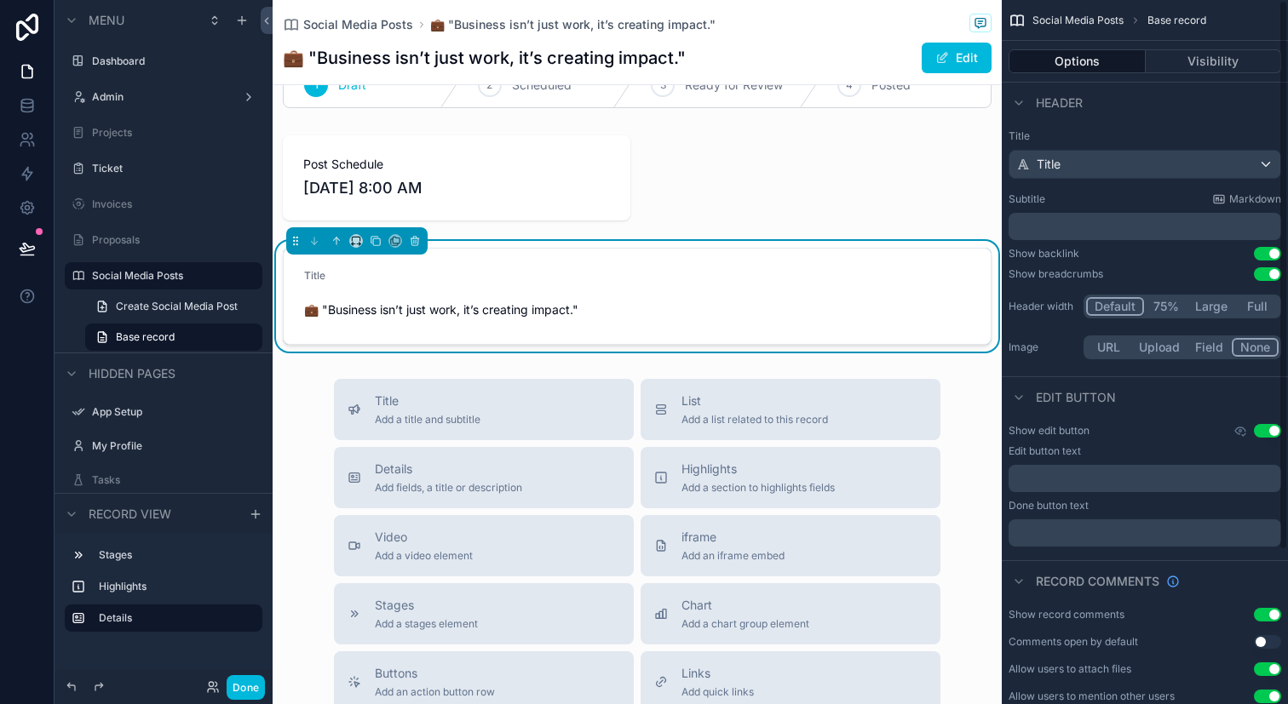
scroll to position [197, 0]
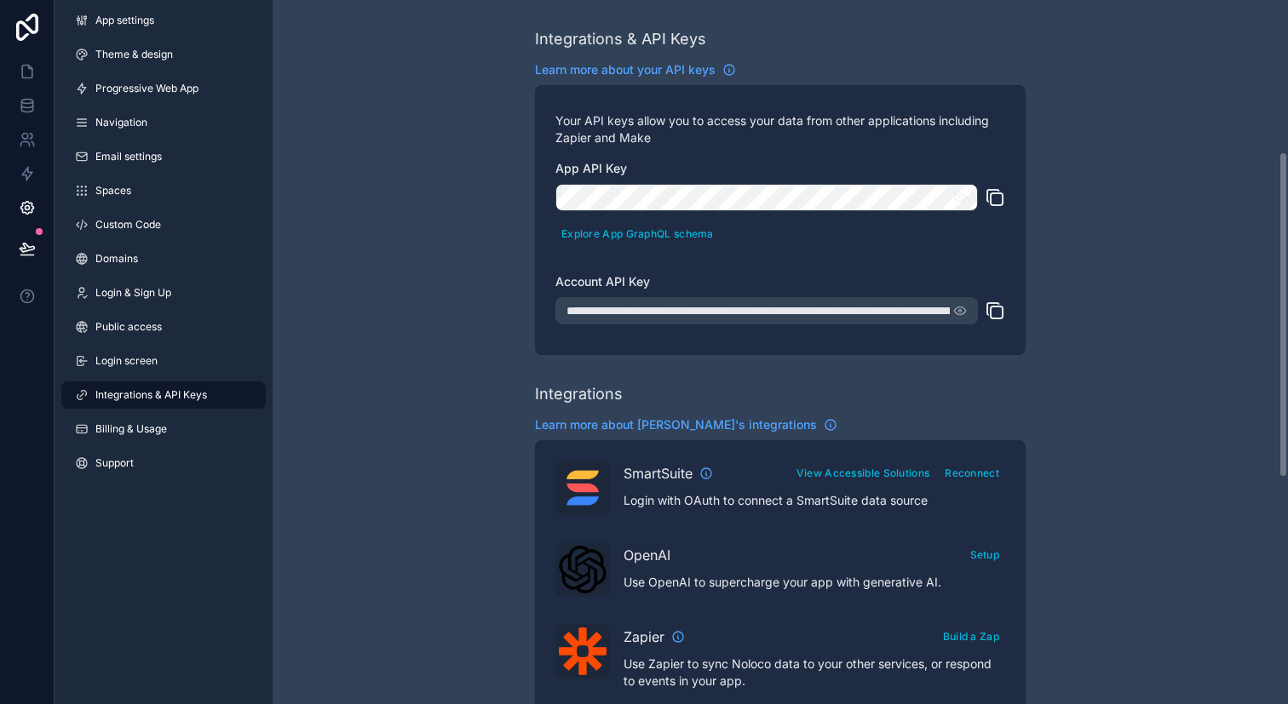
scroll to position [328, 0]
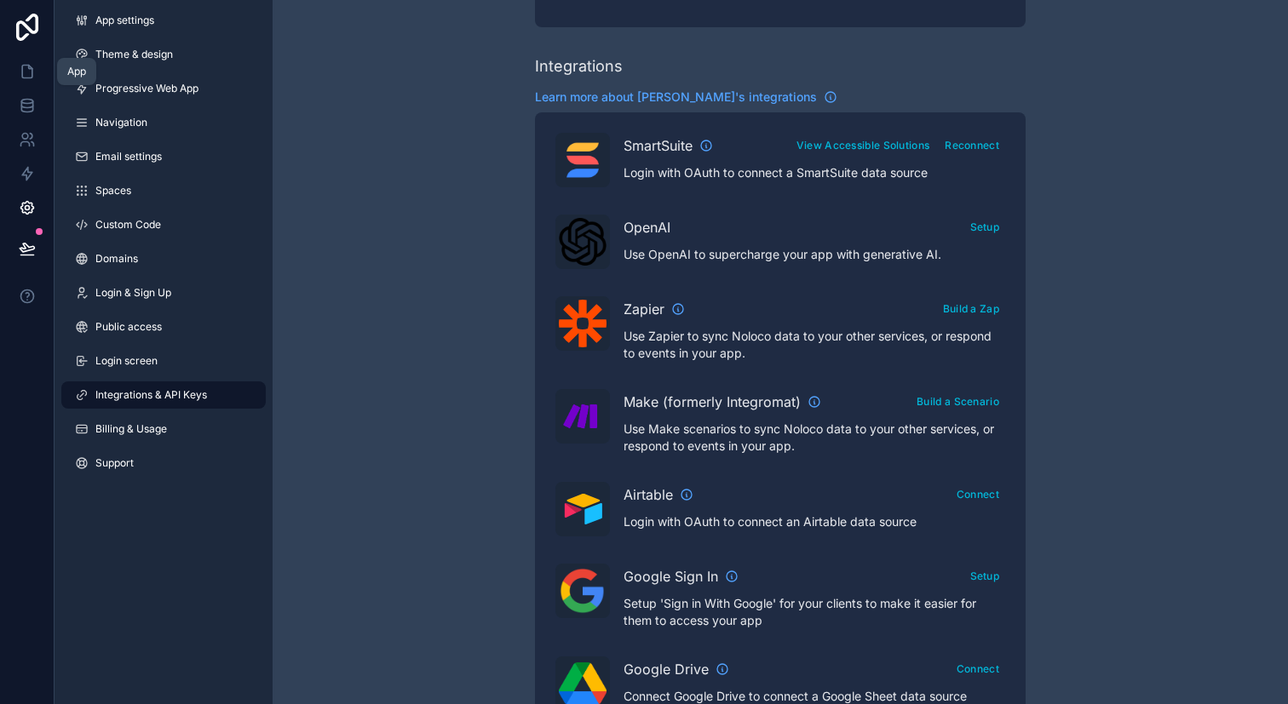
click at [19, 74] on icon at bounding box center [27, 71] width 17 height 17
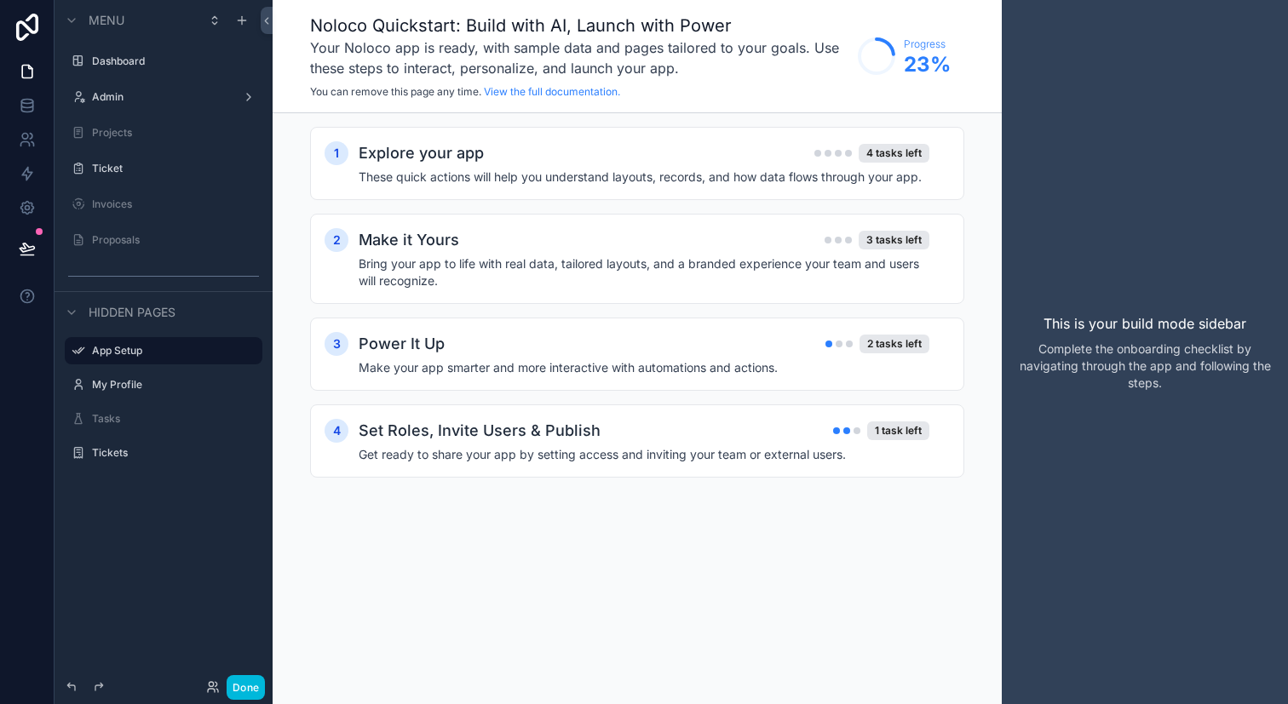
click at [162, 55] on label "Dashboard" at bounding box center [172, 62] width 160 height 14
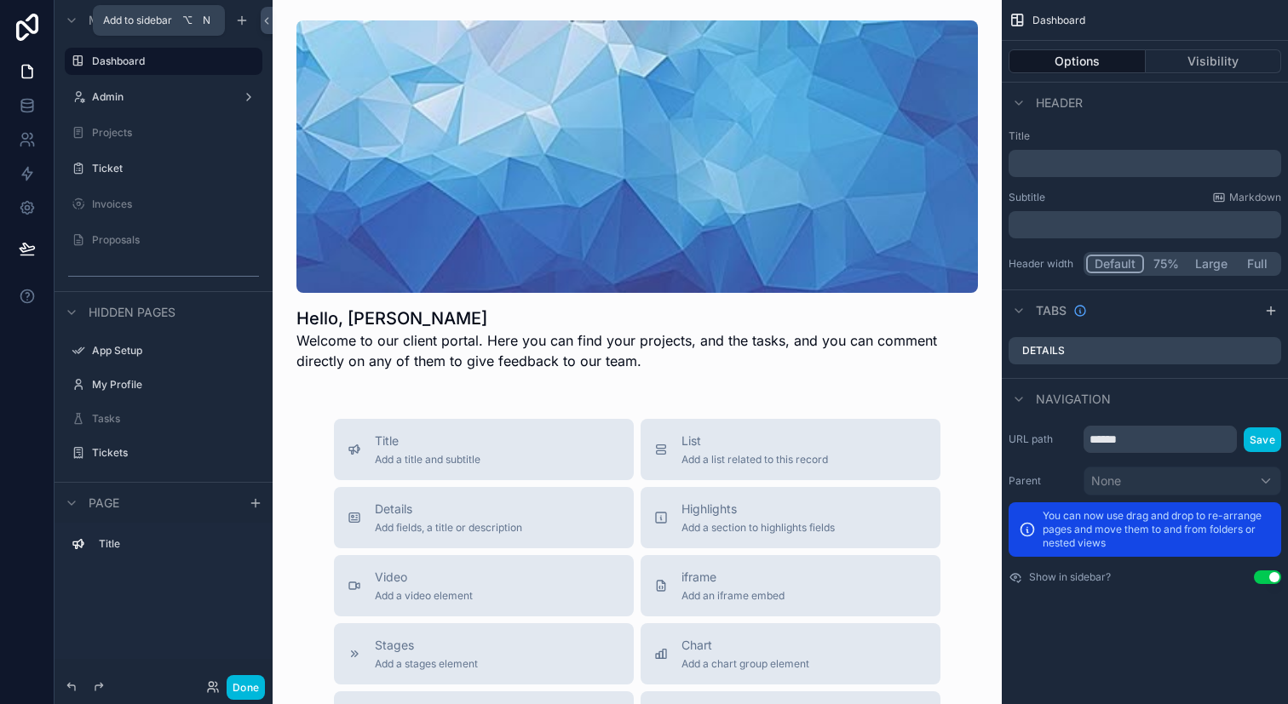
click at [245, 27] on div "scrollable content" at bounding box center [242, 20] width 20 height 20
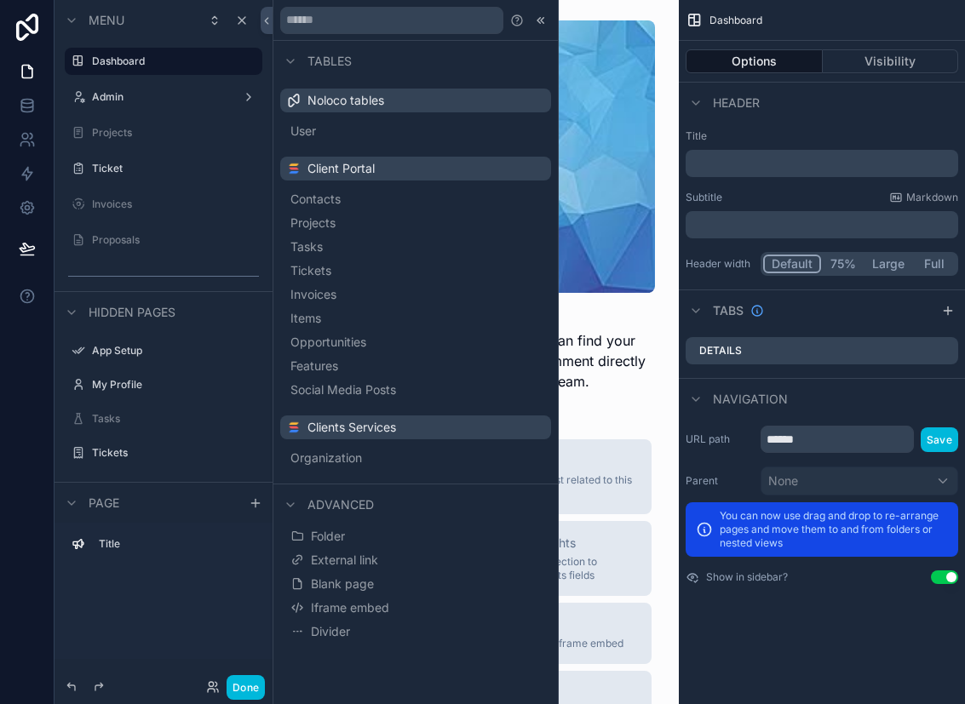
click at [677, 201] on div "Hello, [PERSON_NAME] Welcome to our client portal. Here you can find your proje…" at bounding box center [476, 645] width 406 height 1291
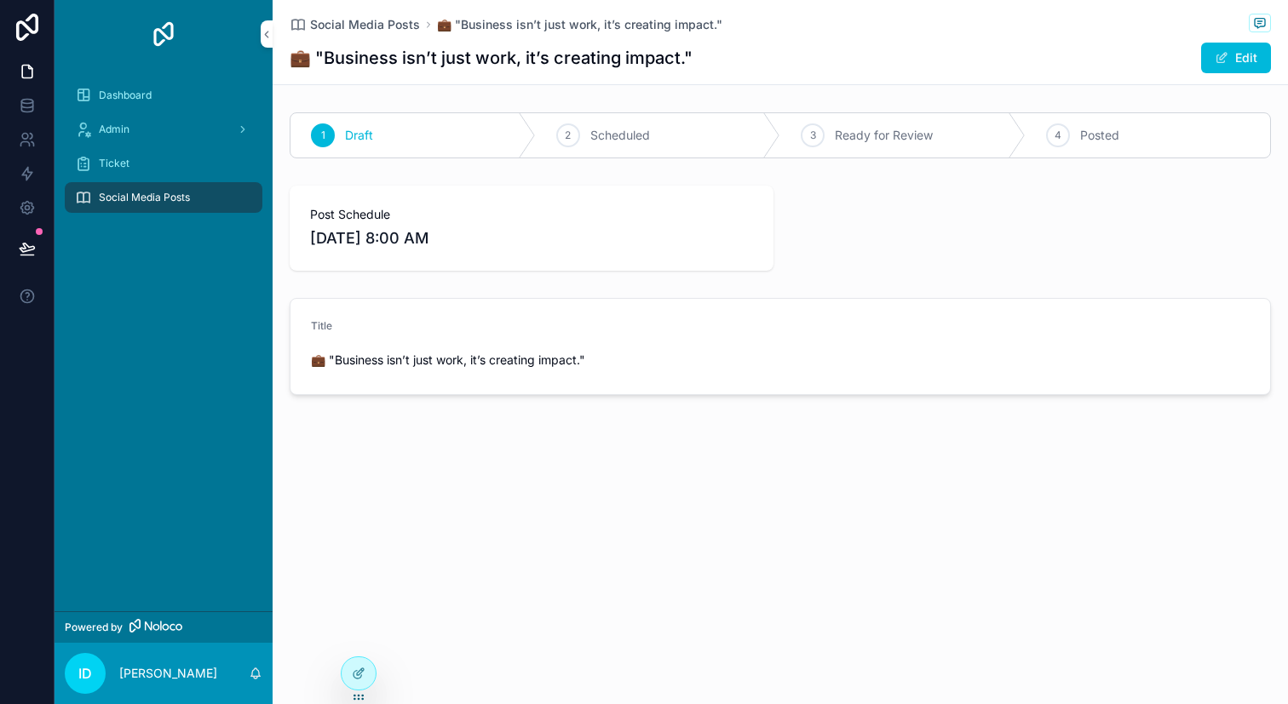
click at [359, 679] on icon at bounding box center [359, 674] width 14 height 14
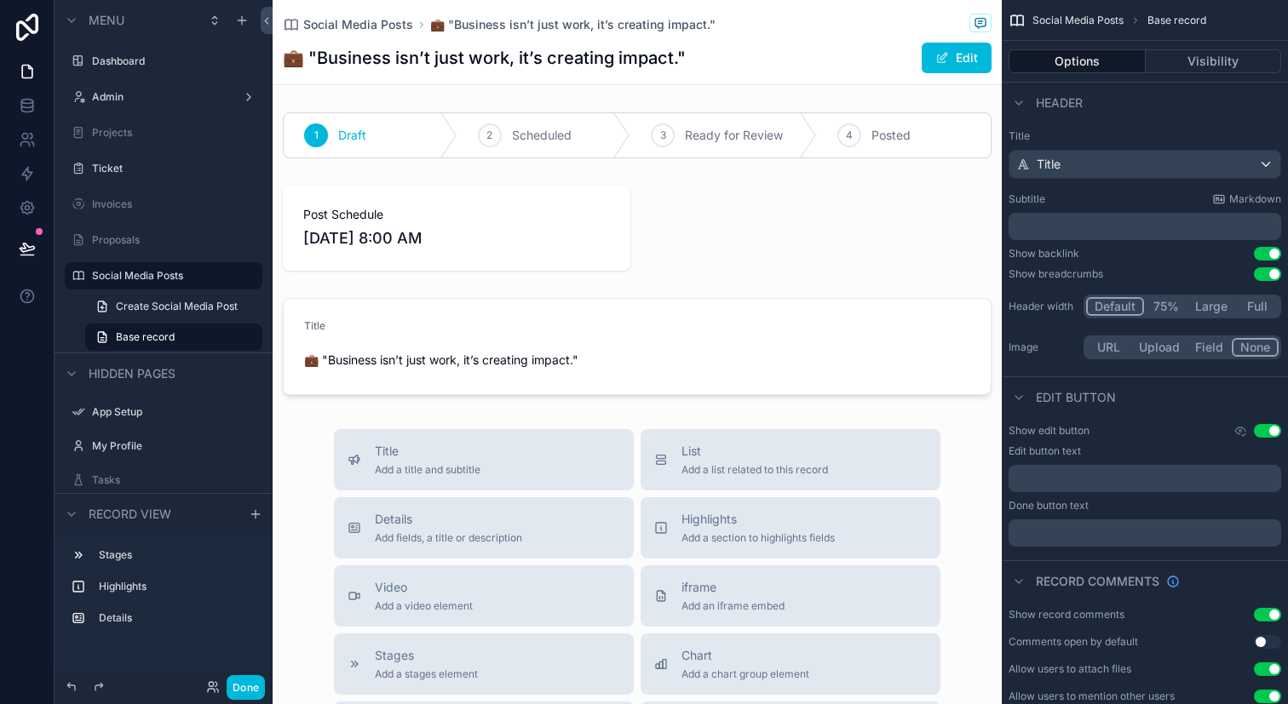
click at [520, 332] on div "scrollable content" at bounding box center [637, 346] width 729 height 111
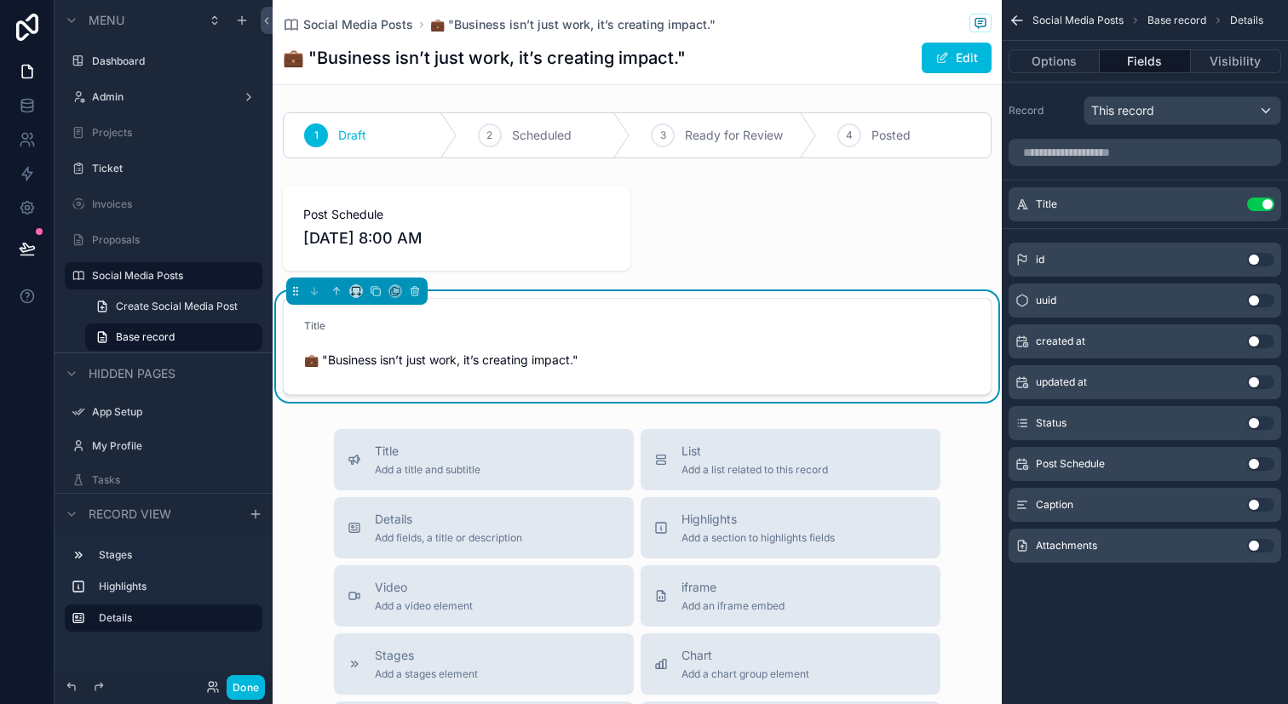
click at [1254, 499] on button "Use setting" at bounding box center [1260, 505] width 27 height 14
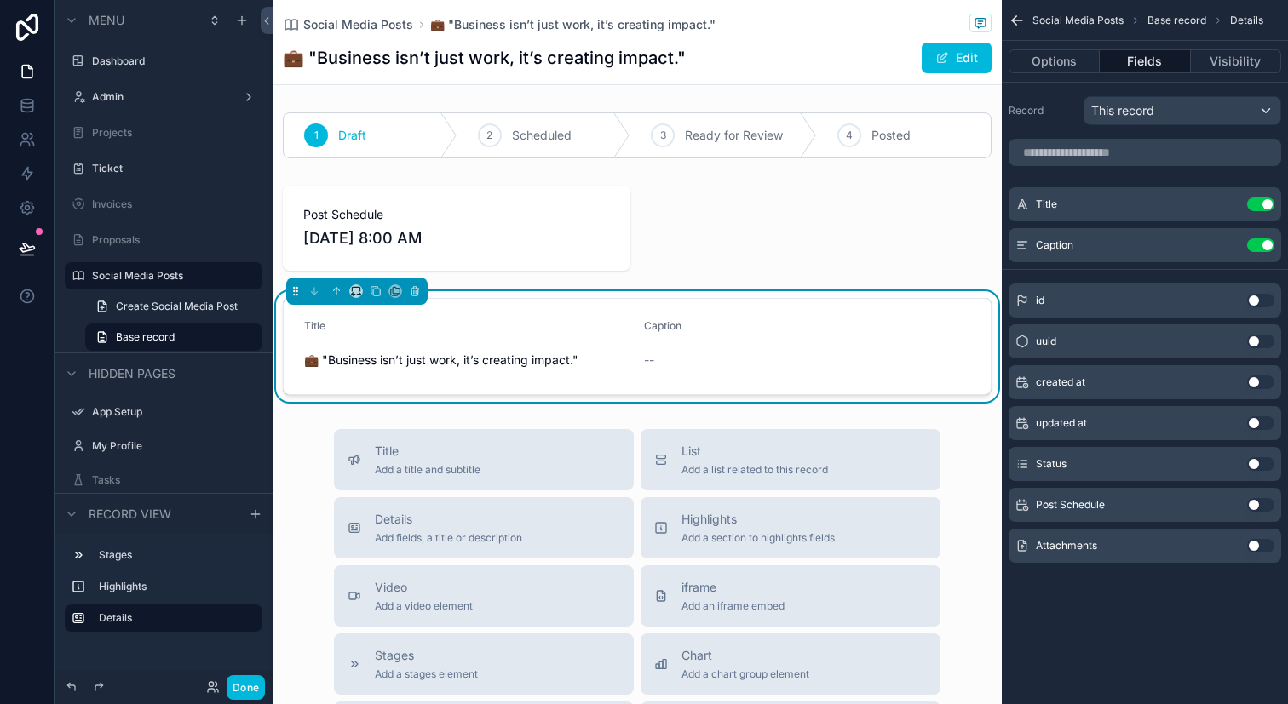
click at [1267, 542] on button "Use setting" at bounding box center [1260, 546] width 27 height 14
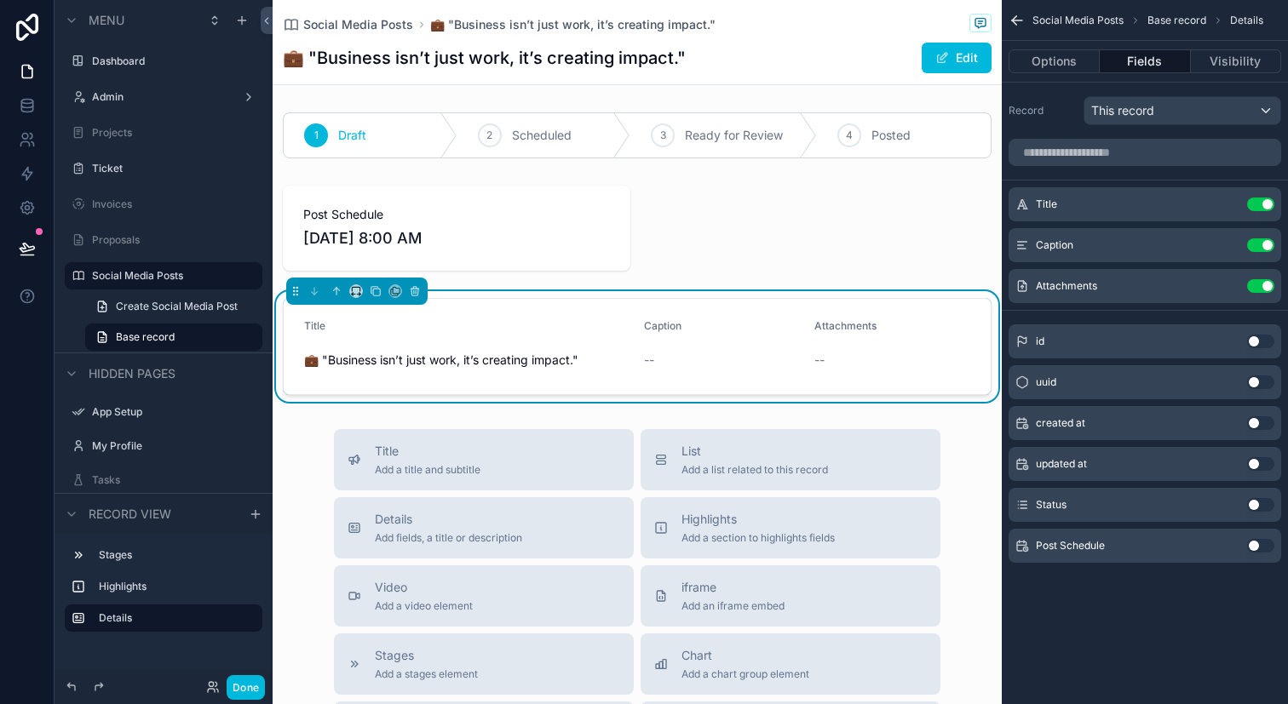
click at [970, 124] on div "scrollable content" at bounding box center [637, 136] width 729 height 60
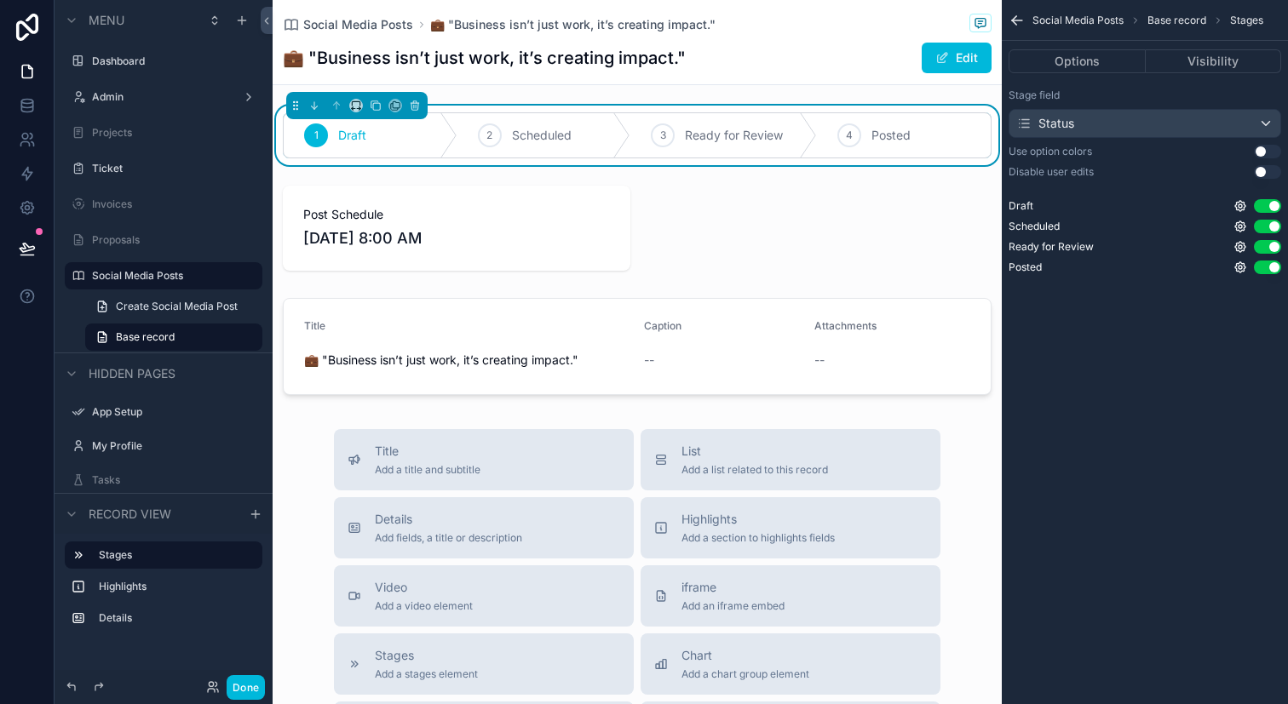
click at [1267, 173] on button "Use setting" at bounding box center [1267, 172] width 27 height 14
click at [553, 255] on div "scrollable content" at bounding box center [637, 228] width 729 height 99
click at [553, 255] on div "Post Schedule 10/4/2025 8:00 AM" at bounding box center [457, 228] width 348 height 85
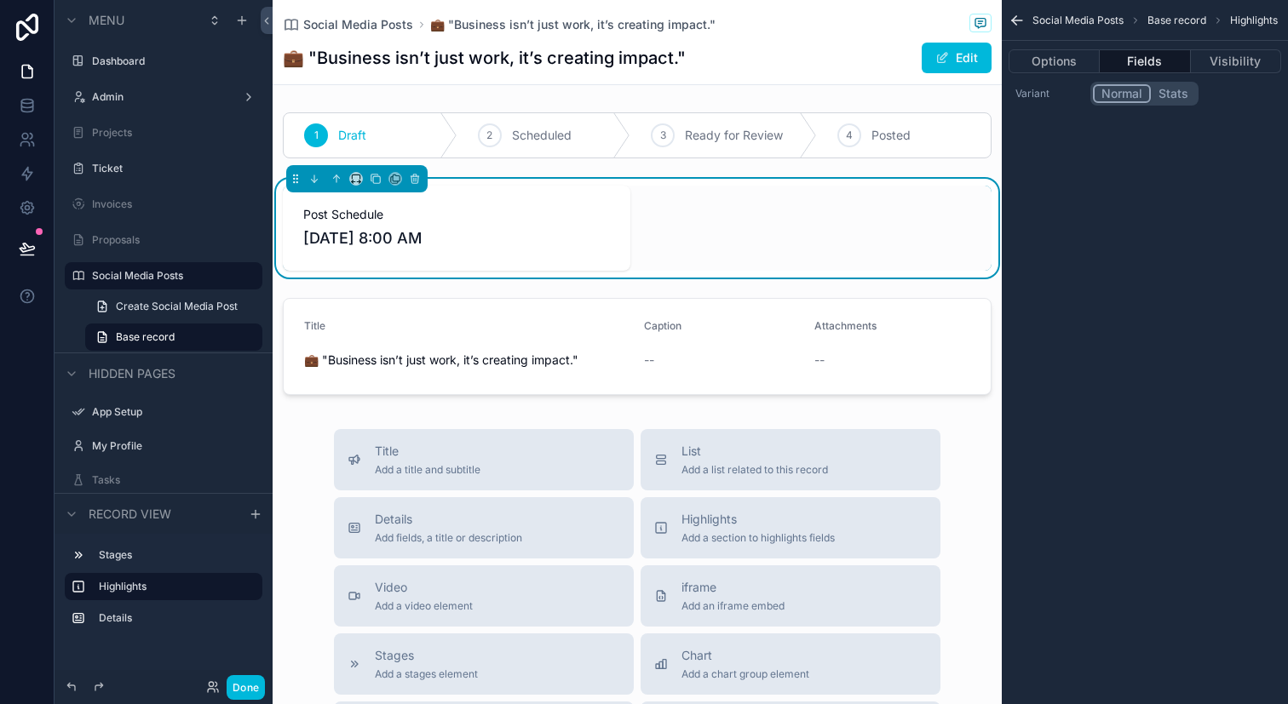
click at [851, 300] on div "scrollable content" at bounding box center [637, 346] width 729 height 111
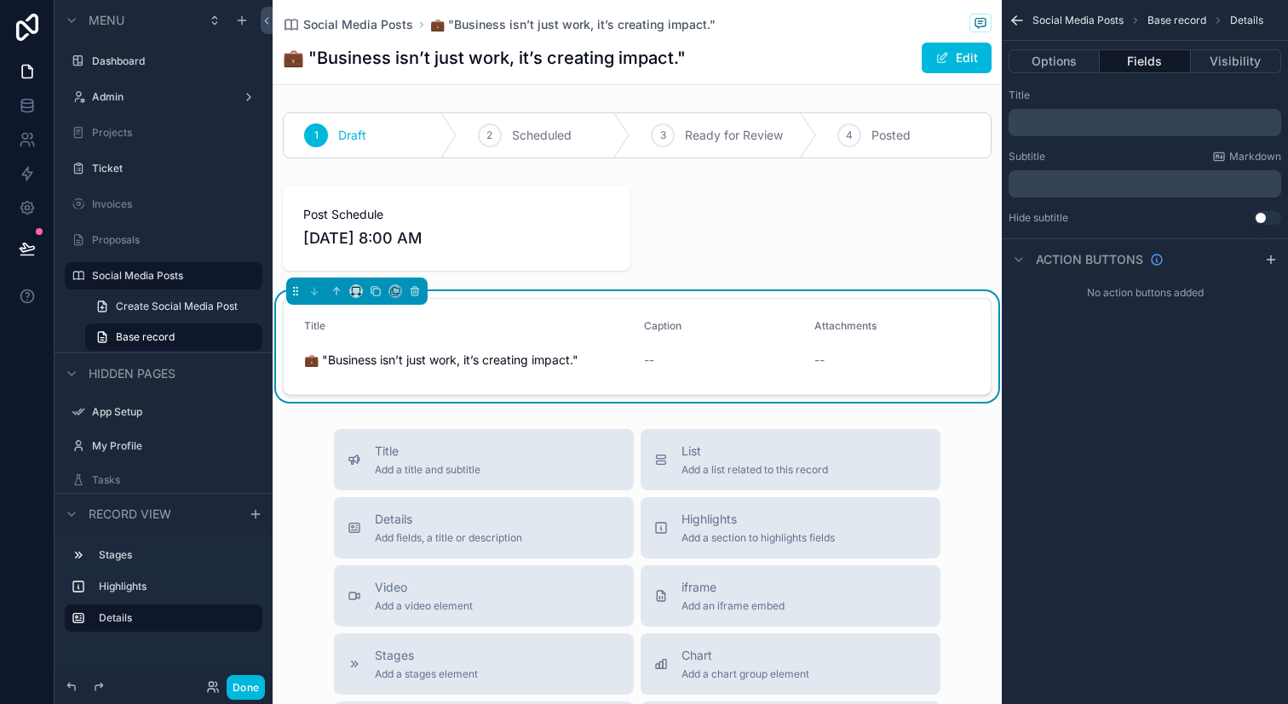
click at [962, 52] on button "Edit" at bounding box center [957, 58] width 70 height 31
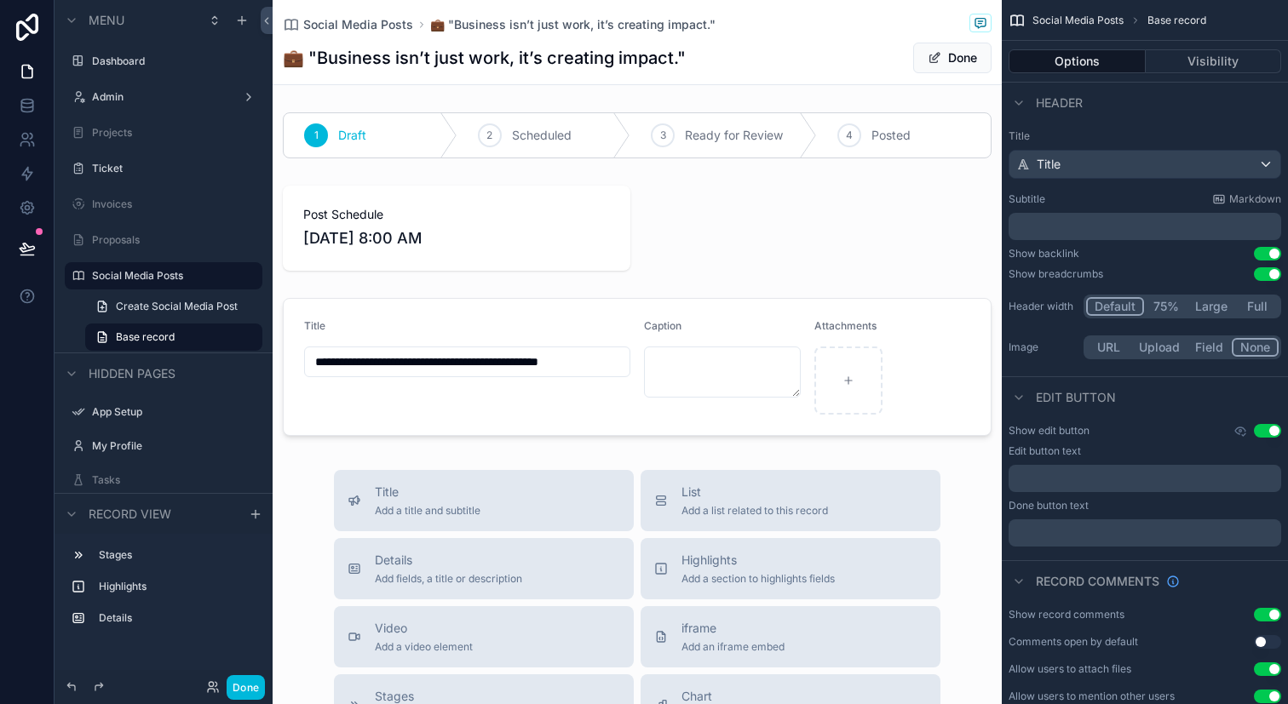
click at [176, 279] on label "Social Media Posts" at bounding box center [172, 276] width 160 height 14
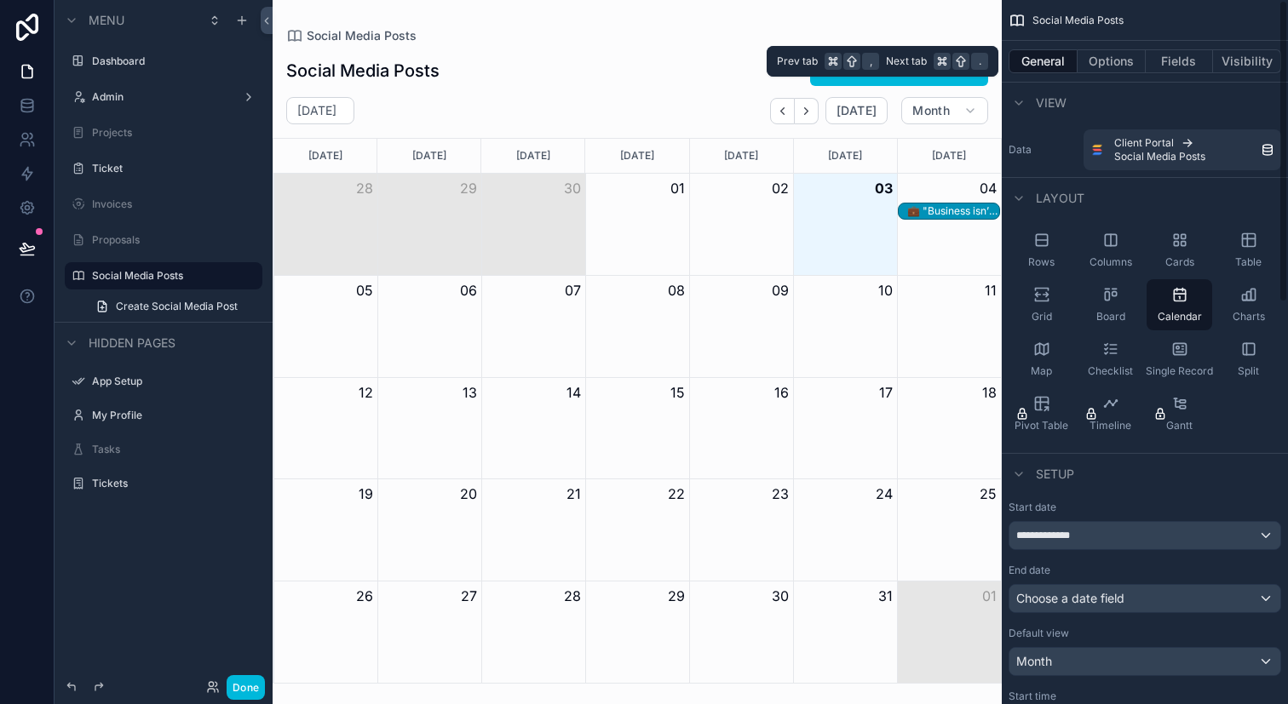
click at [1255, 58] on button "Visibility" at bounding box center [1247, 61] width 68 height 24
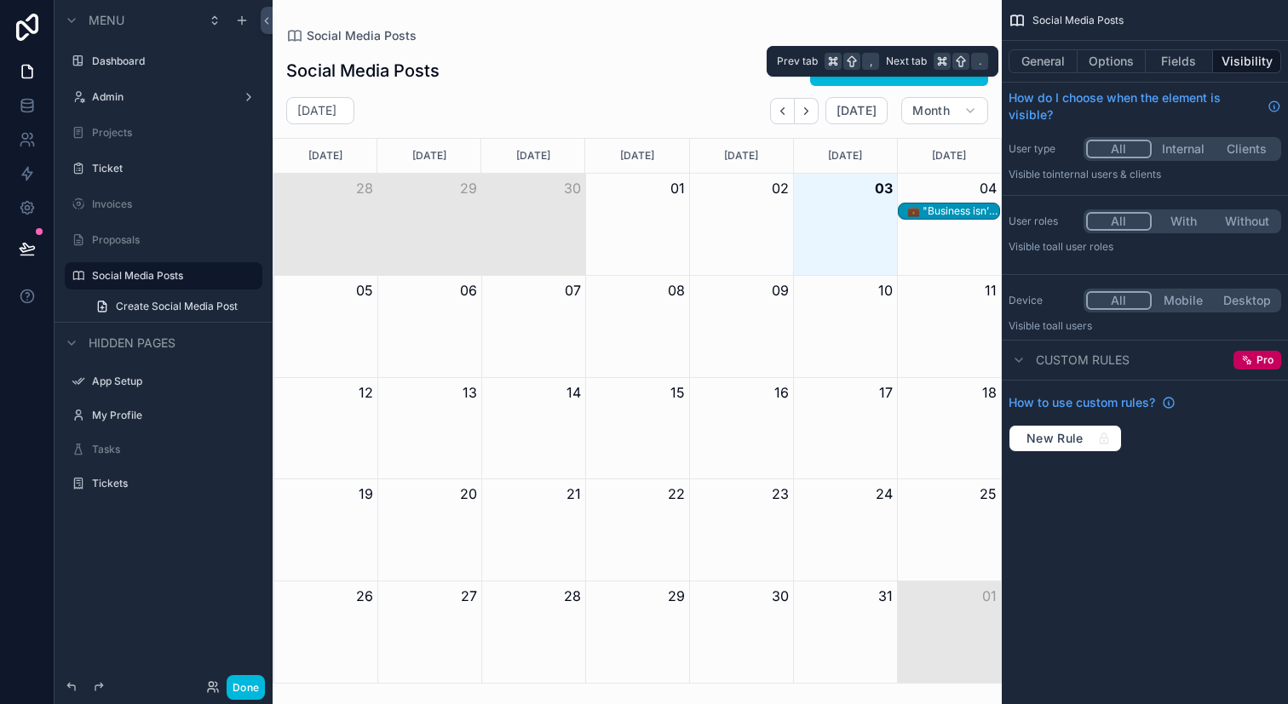
click at [1052, 58] on button "General" at bounding box center [1042, 61] width 69 height 24
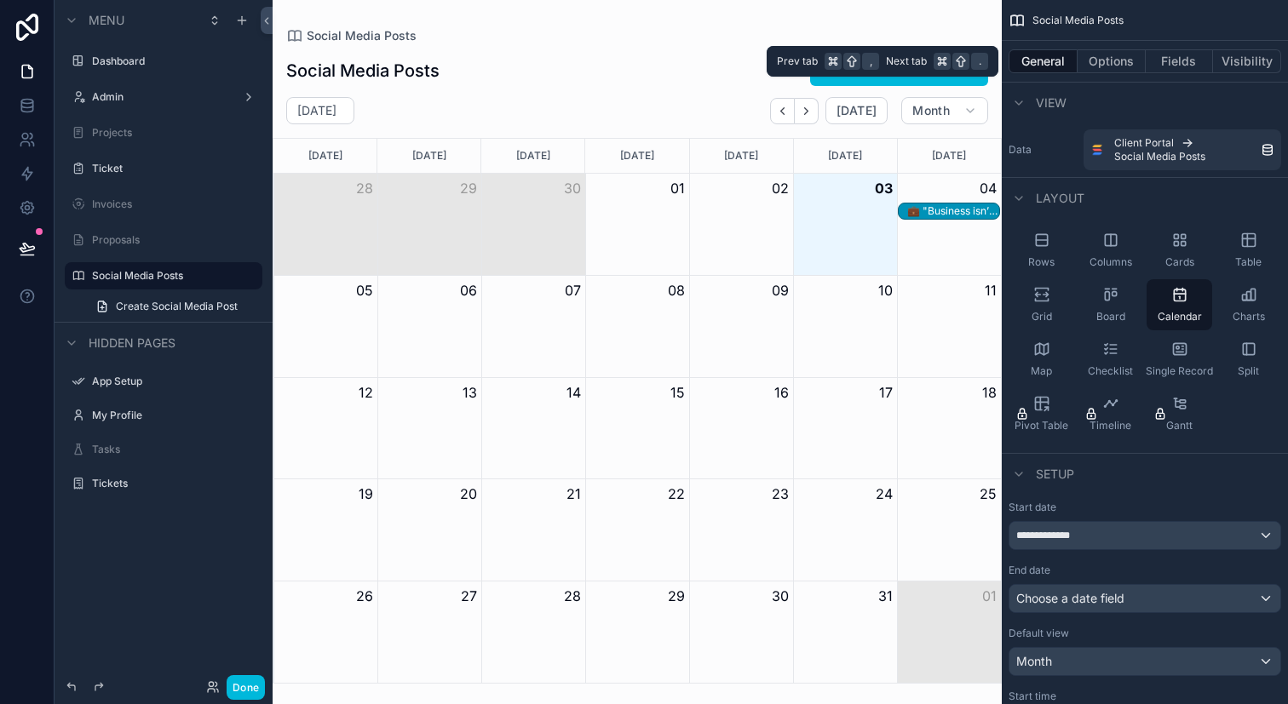
click at [1123, 59] on button "Options" at bounding box center [1111, 61] width 68 height 24
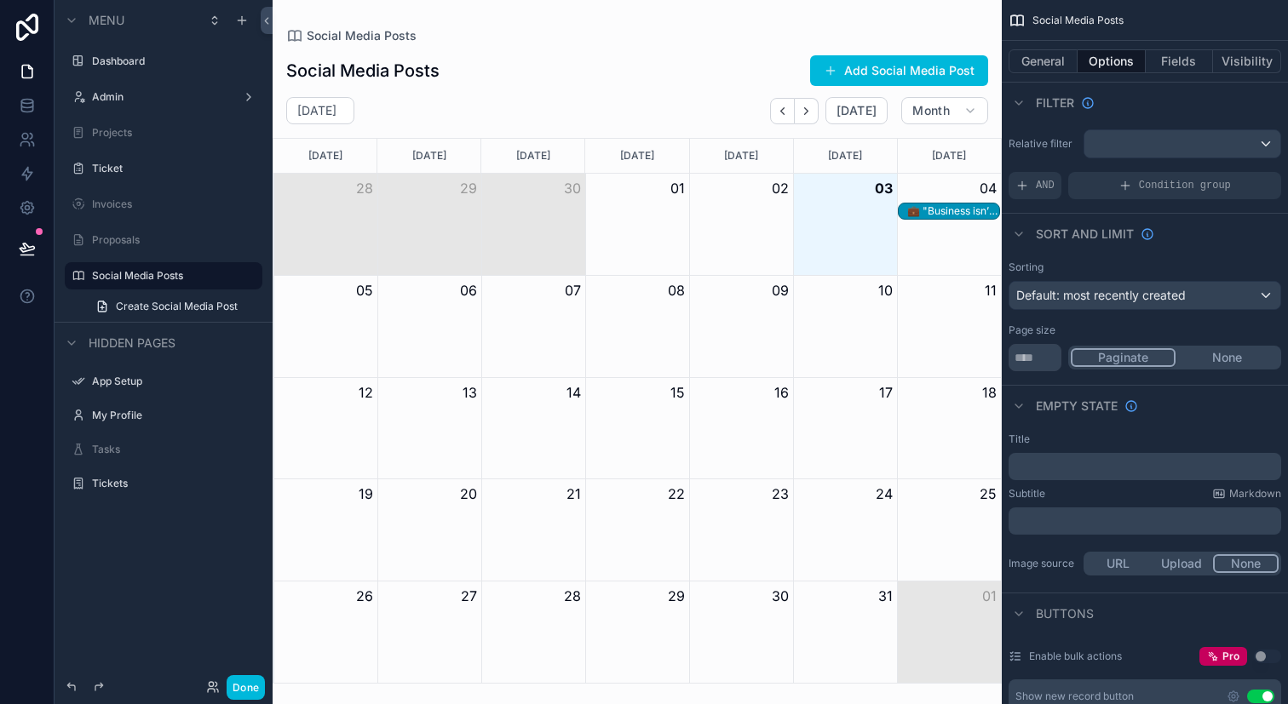
click at [1131, 143] on div "scrollable content" at bounding box center [1182, 143] width 196 height 27
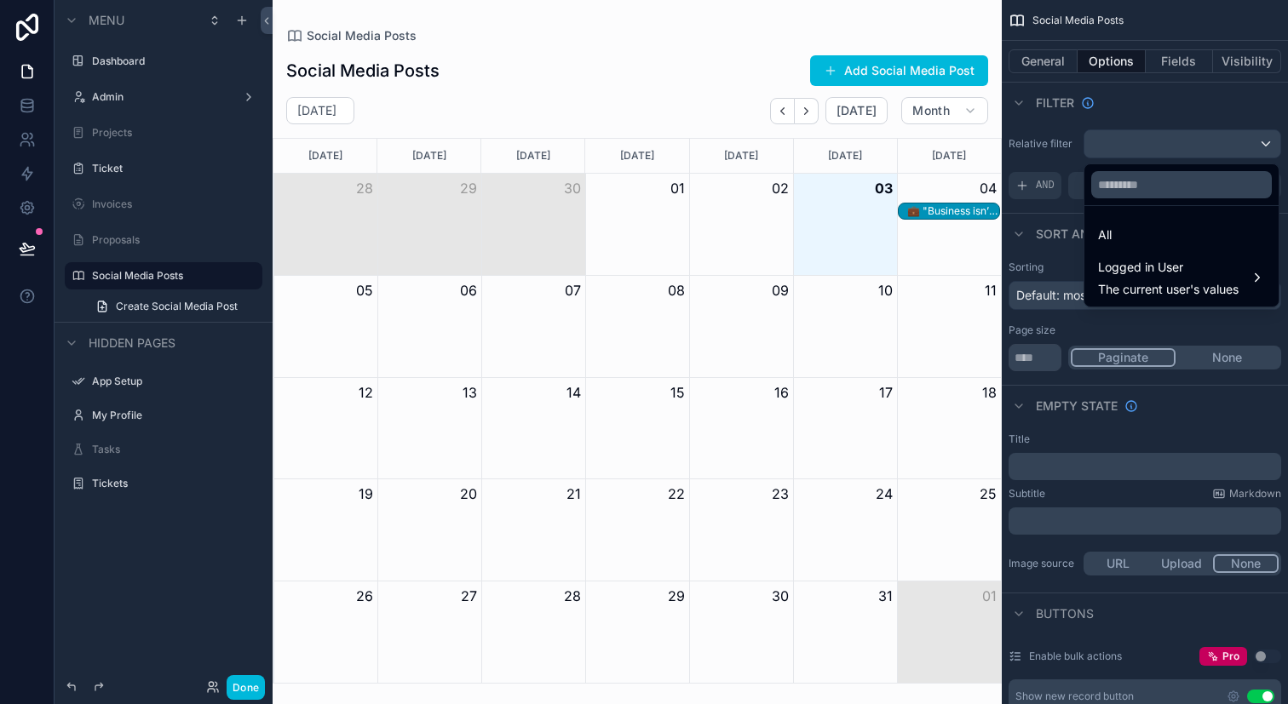
click at [1151, 262] on span "Logged in User" at bounding box center [1168, 267] width 141 height 20
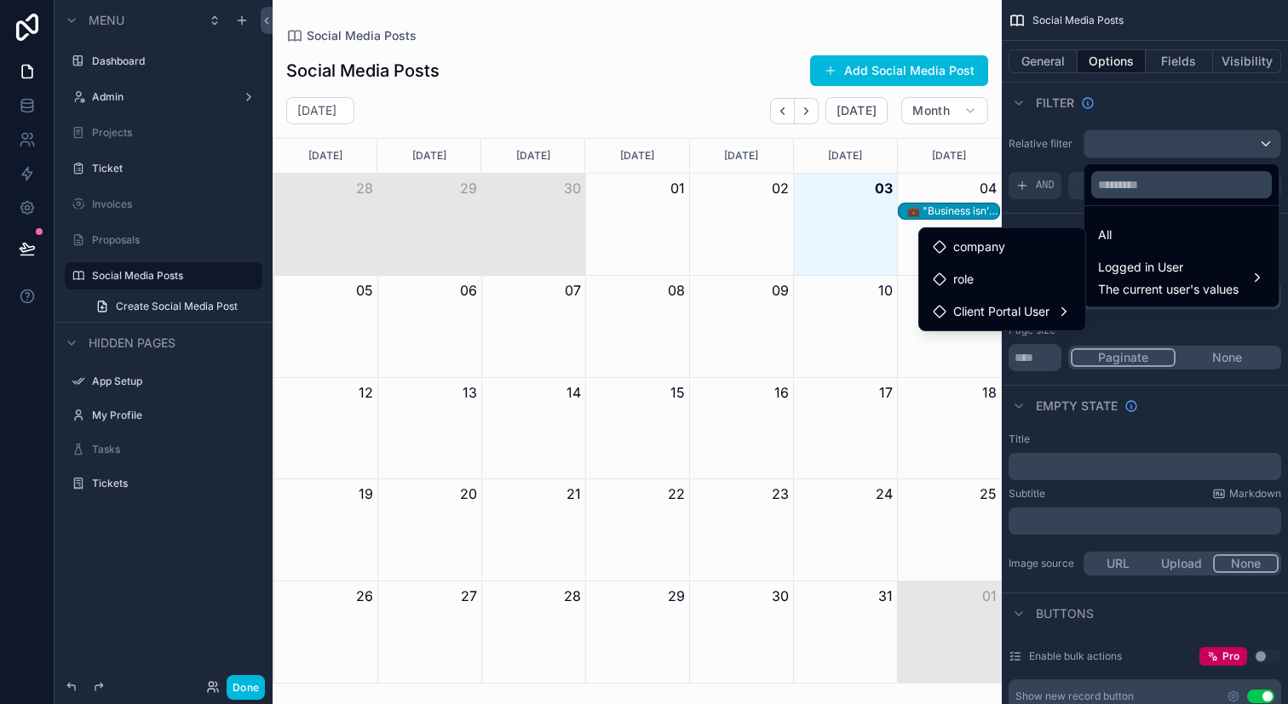
click at [1033, 311] on span "Client Portal User" at bounding box center [1001, 312] width 96 height 20
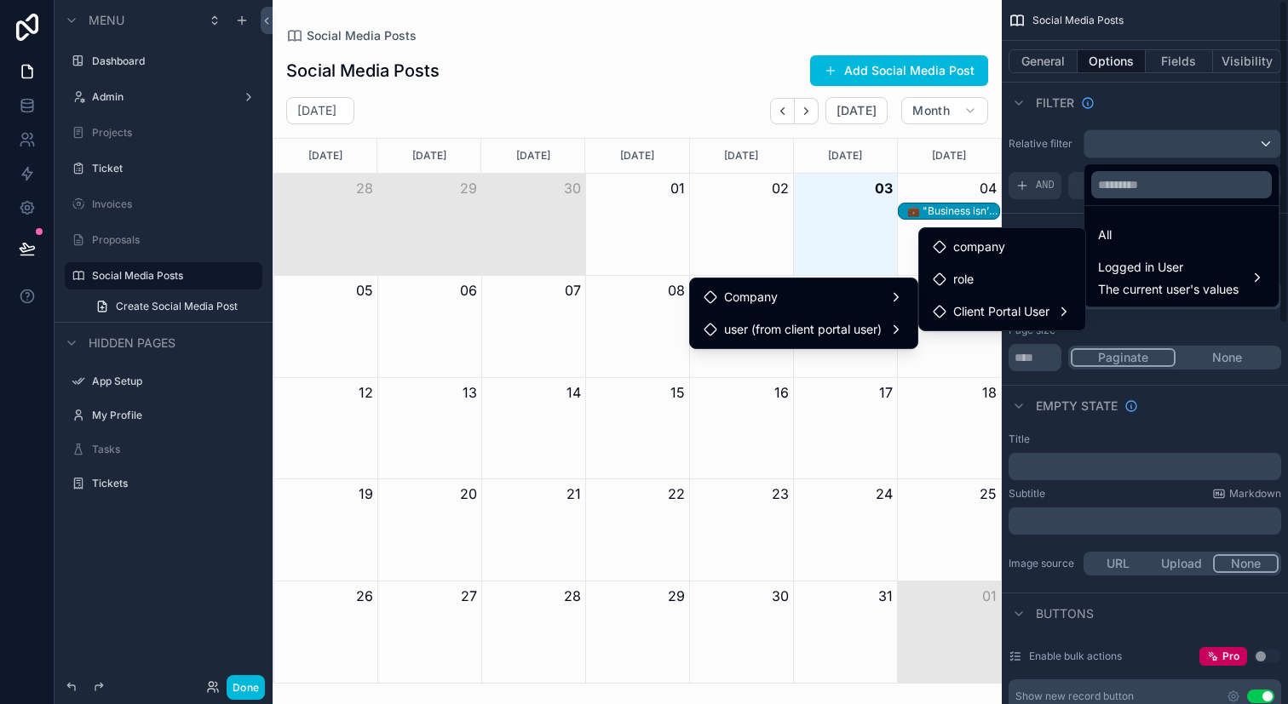
click at [911, 336] on div "user (from client portal user)" at bounding box center [803, 329] width 221 height 31
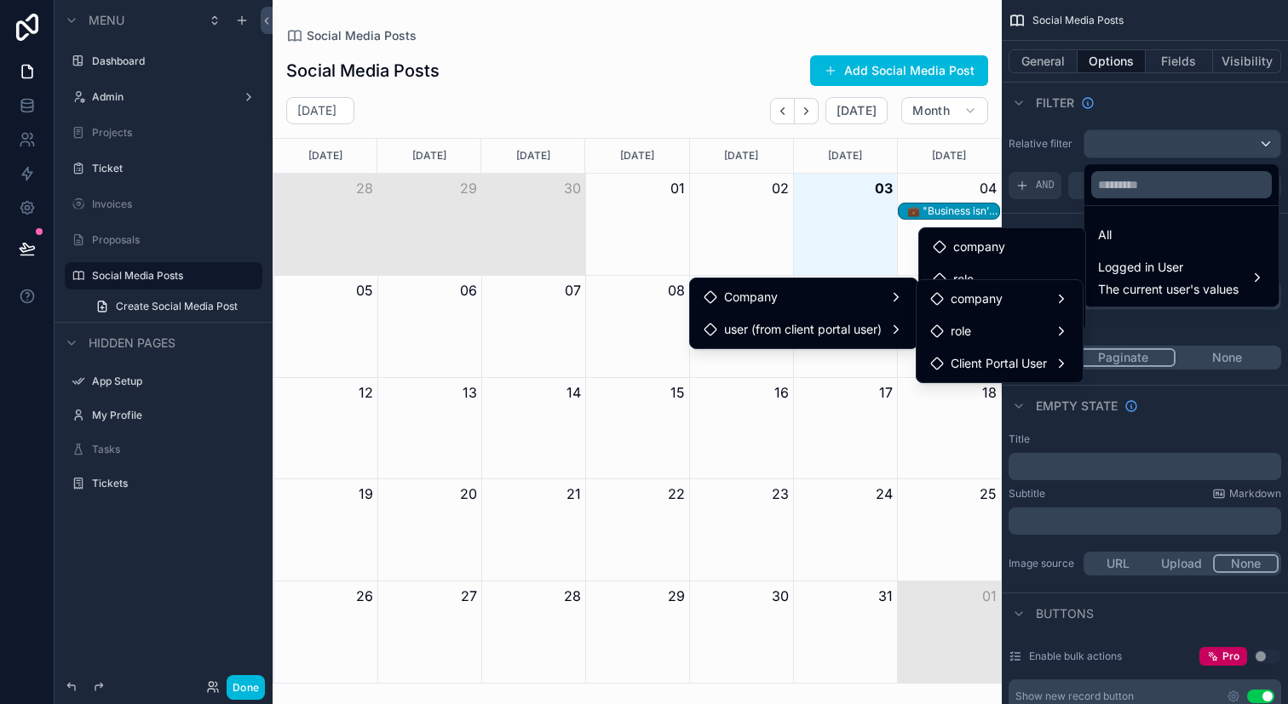
click at [1008, 351] on div "Client Portal User" at bounding box center [999, 363] width 159 height 31
click at [1031, 307] on div "company" at bounding box center [999, 299] width 139 height 20
click at [842, 284] on div "Company" at bounding box center [803, 297] width 221 height 31
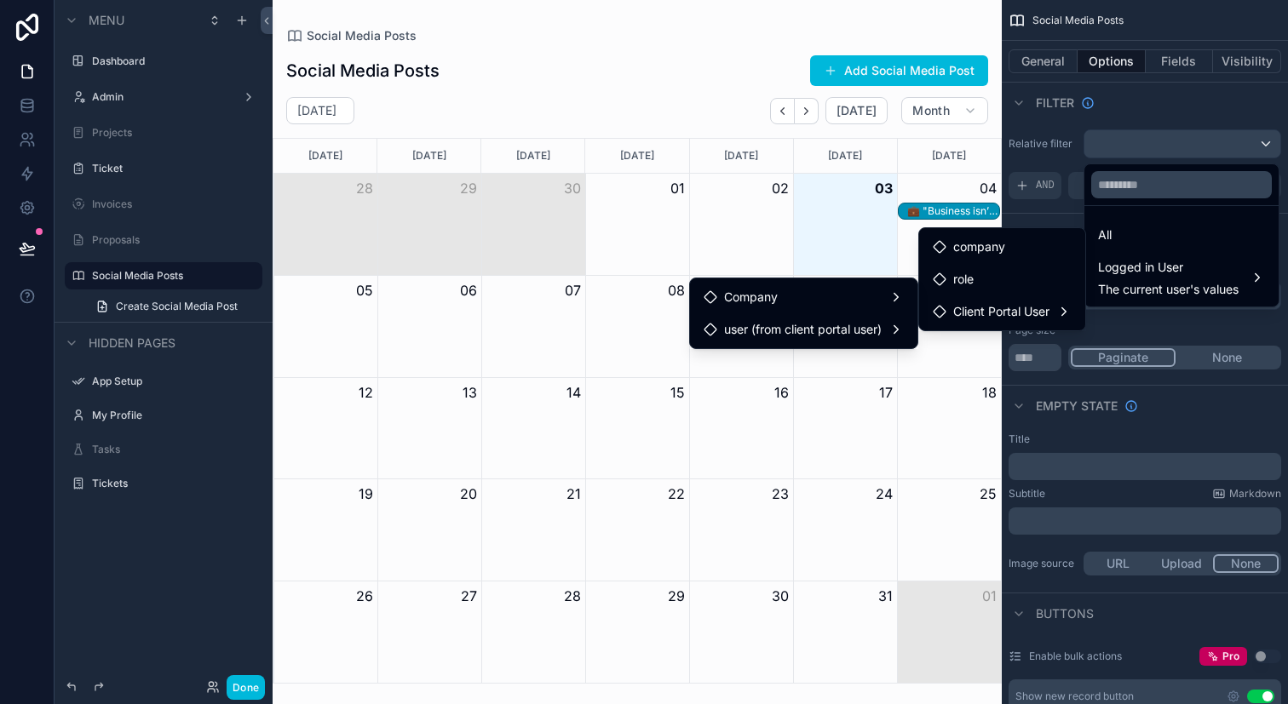
click at [846, 302] on div "Company" at bounding box center [804, 297] width 200 height 20
click at [976, 264] on div "role" at bounding box center [1001, 279] width 159 height 31
click at [890, 323] on div "user (from client portal user)" at bounding box center [804, 329] width 200 height 20
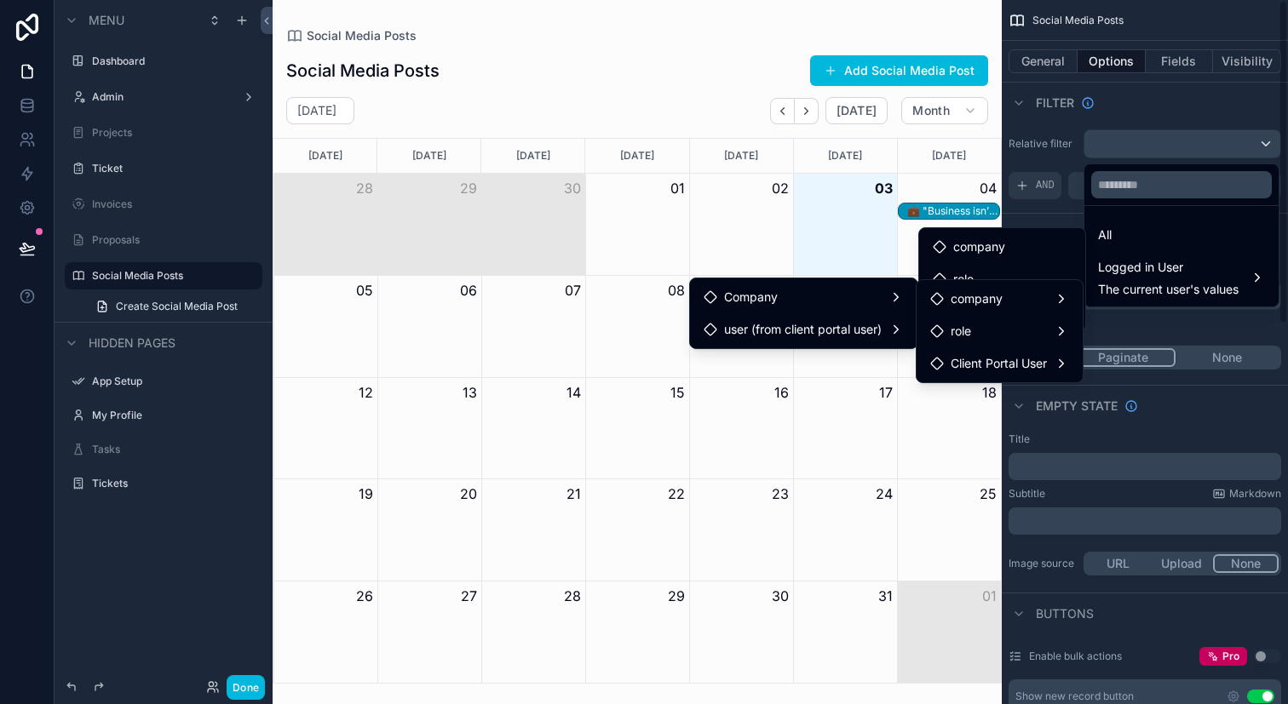
click at [1238, 324] on div "scrollable content" at bounding box center [644, 352] width 1288 height 704
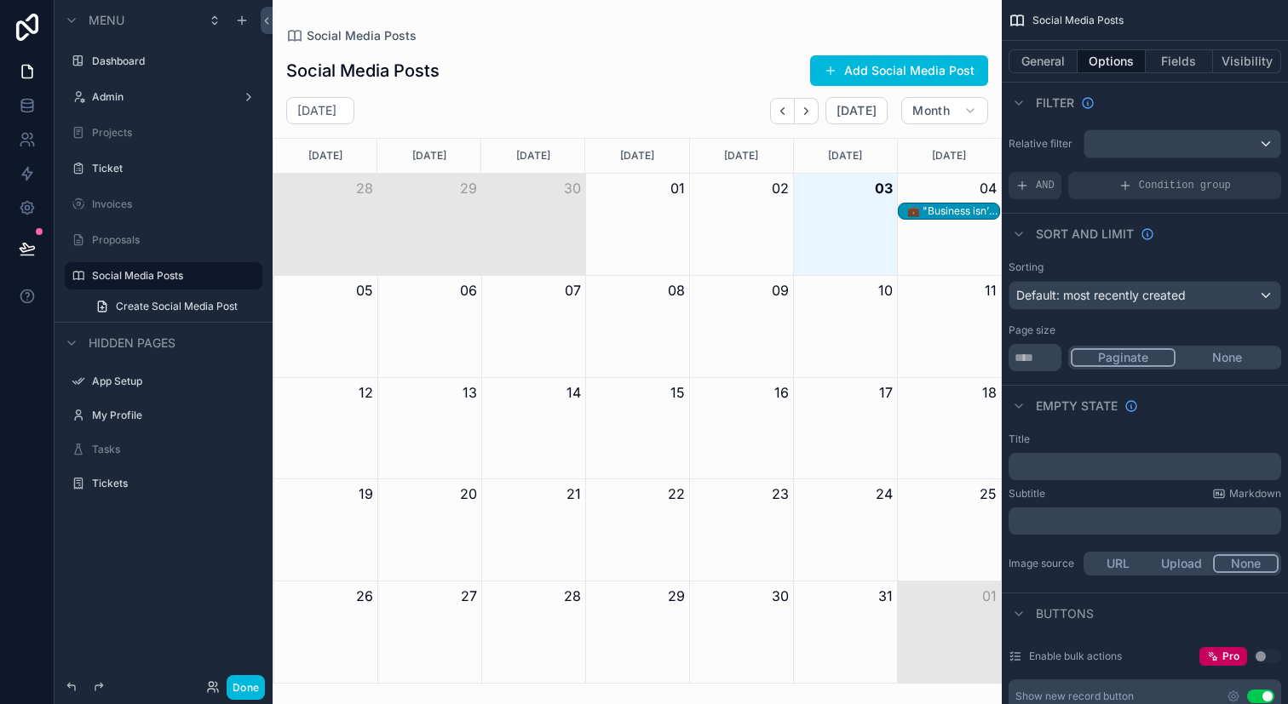
click at [1098, 177] on div "Condition group" at bounding box center [1174, 185] width 213 height 27
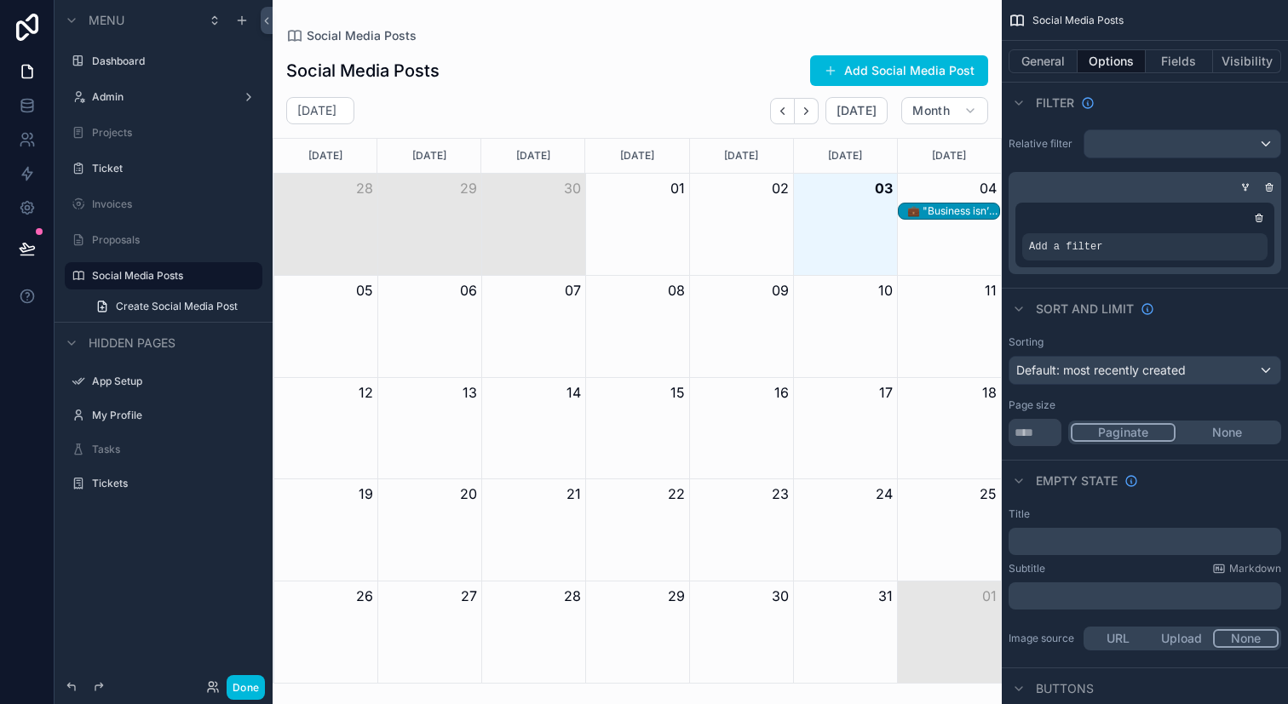
click at [1160, 255] on div "Add a filter" at bounding box center [1144, 246] width 245 height 27
click at [0, 0] on icon "scrollable content" at bounding box center [0, 0] width 0 height 0
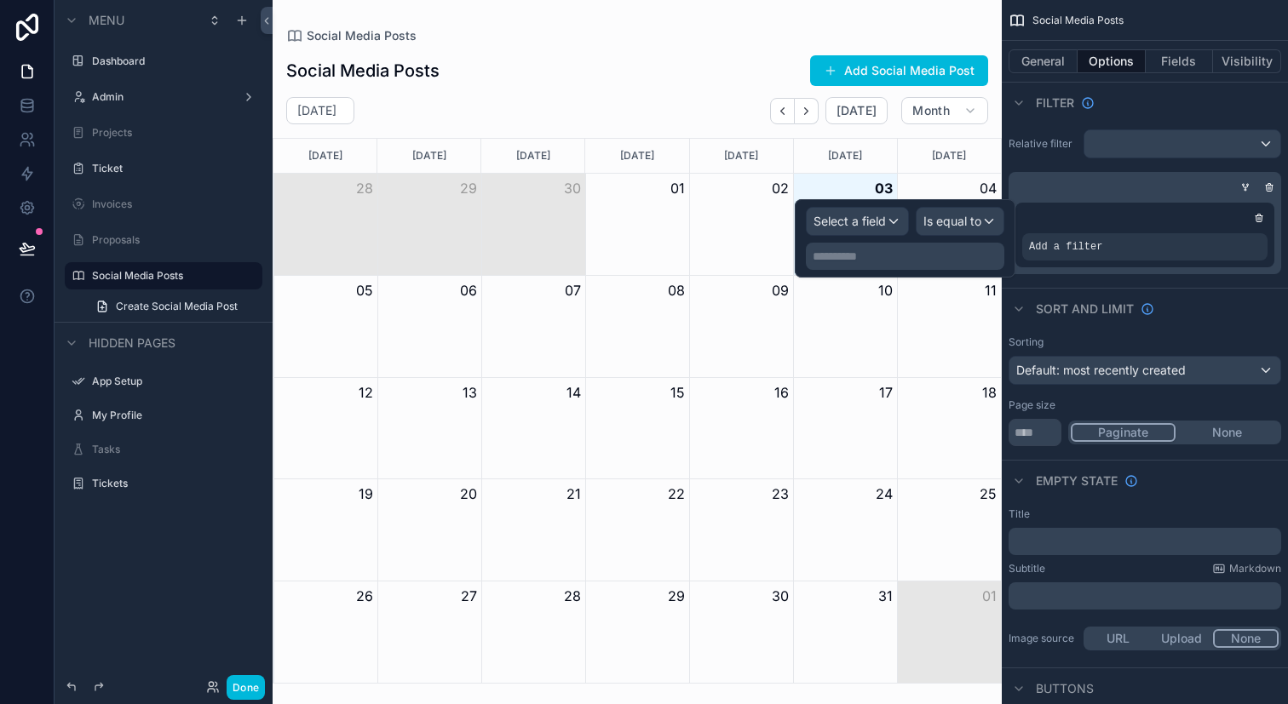
click at [728, 108] on div "October 2025 Today Month" at bounding box center [637, 110] width 729 height 27
